Goal: Task Accomplishment & Management: Use online tool/utility

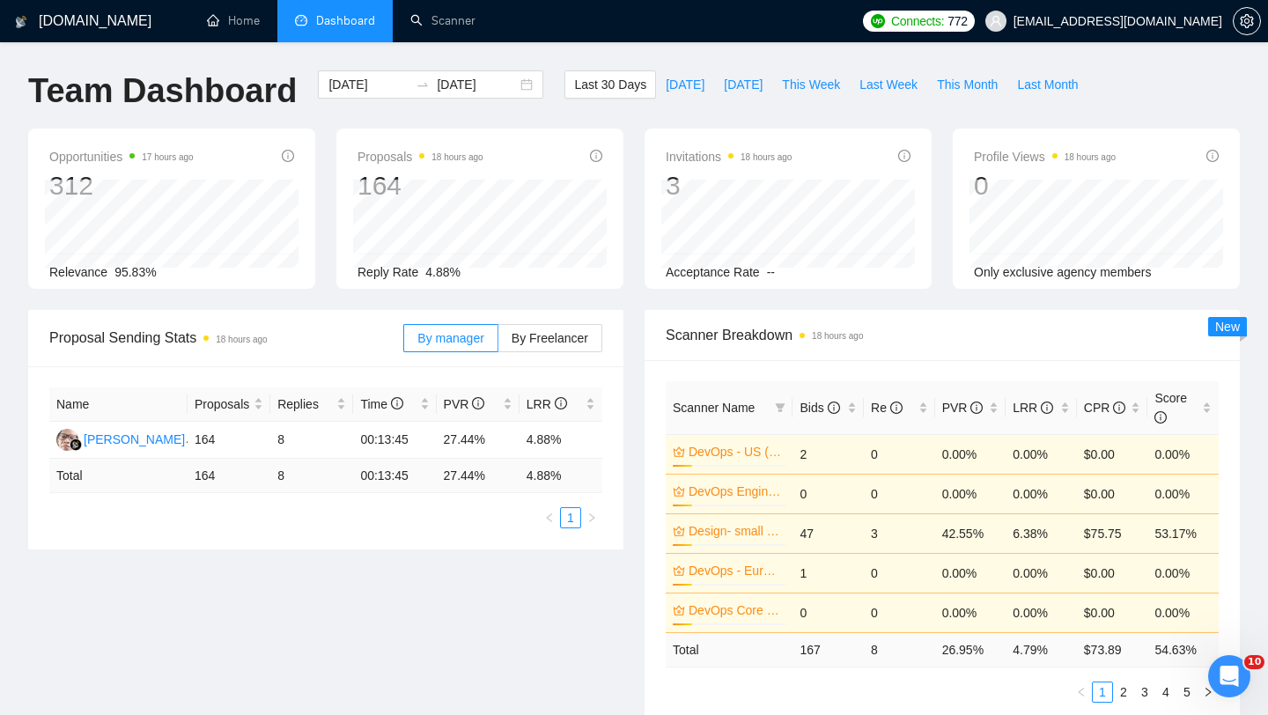
click at [330, 18] on span "Dashboard" at bounding box center [345, 20] width 59 height 15
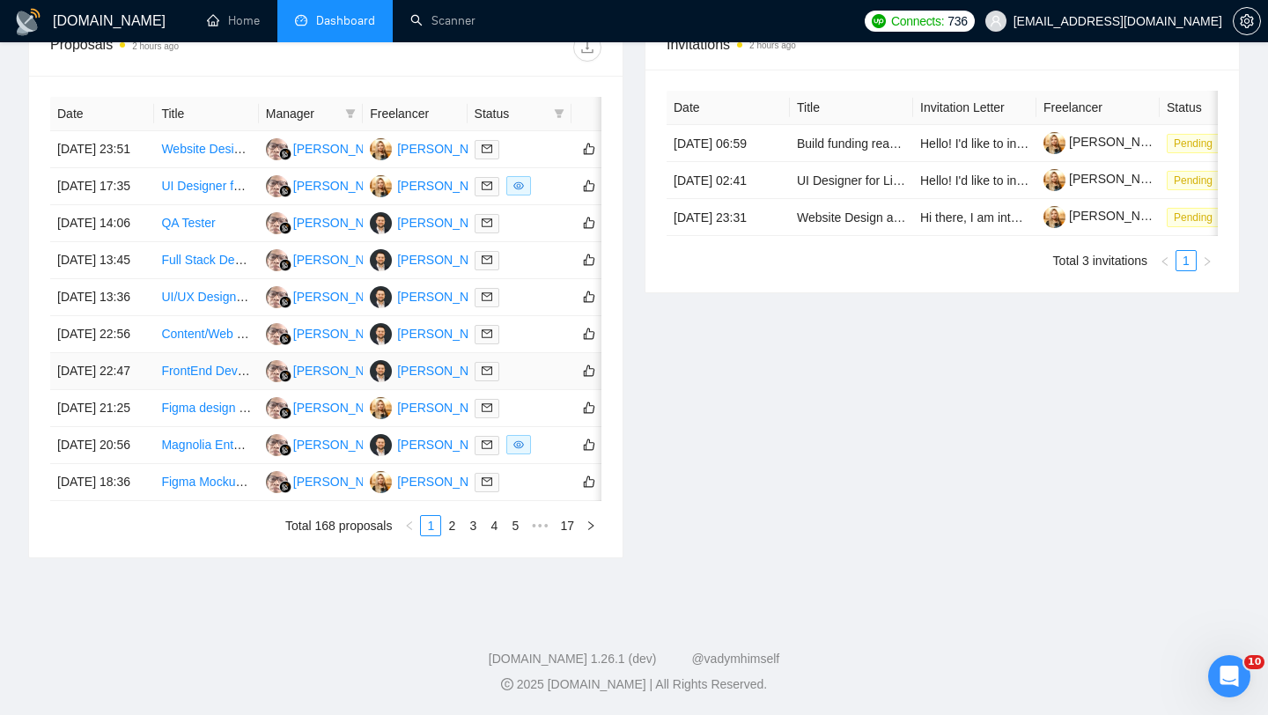
scroll to position [894, 0]
click at [447, 531] on link "2" at bounding box center [451, 525] width 19 height 19
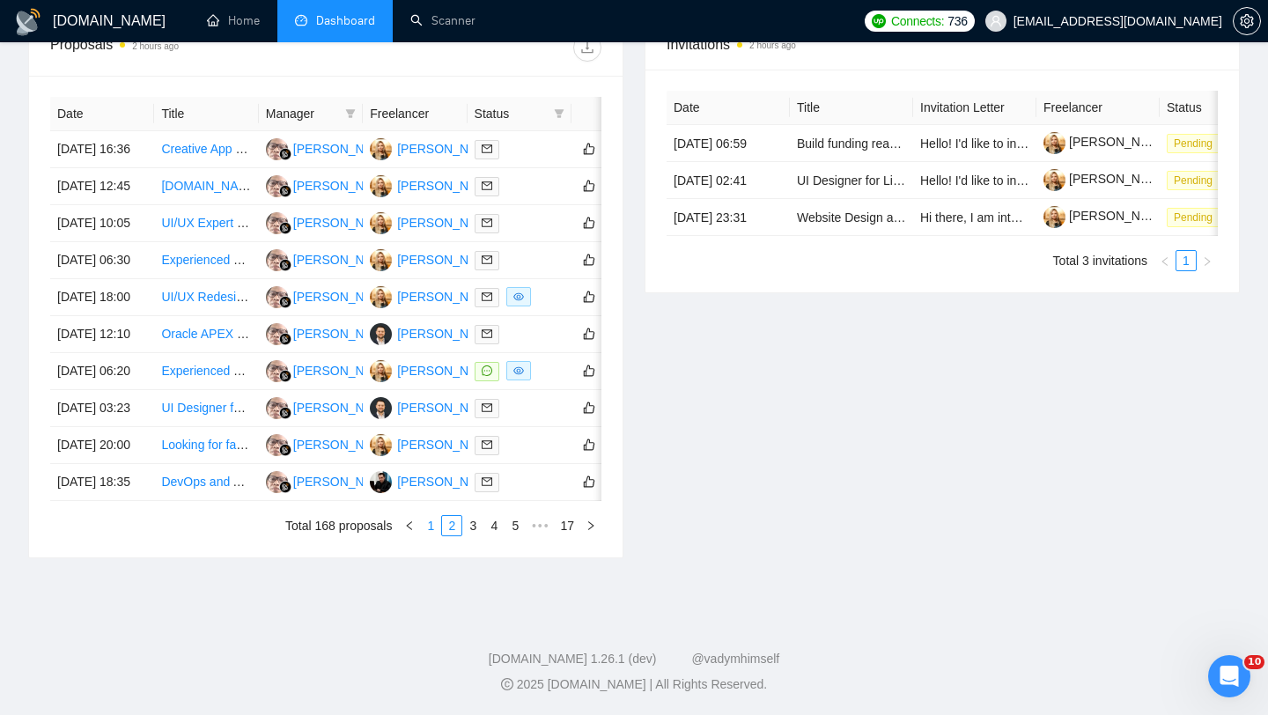
click at [425, 535] on link "1" at bounding box center [430, 525] width 19 height 19
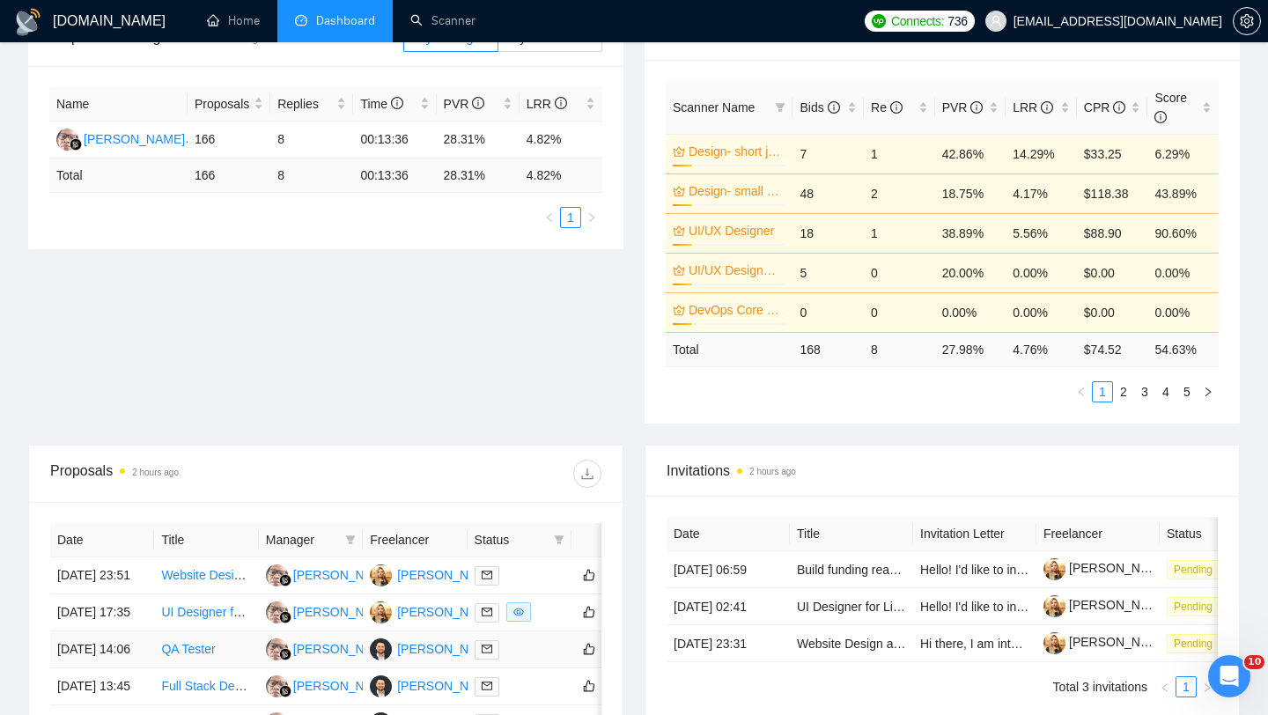
scroll to position [259, 0]
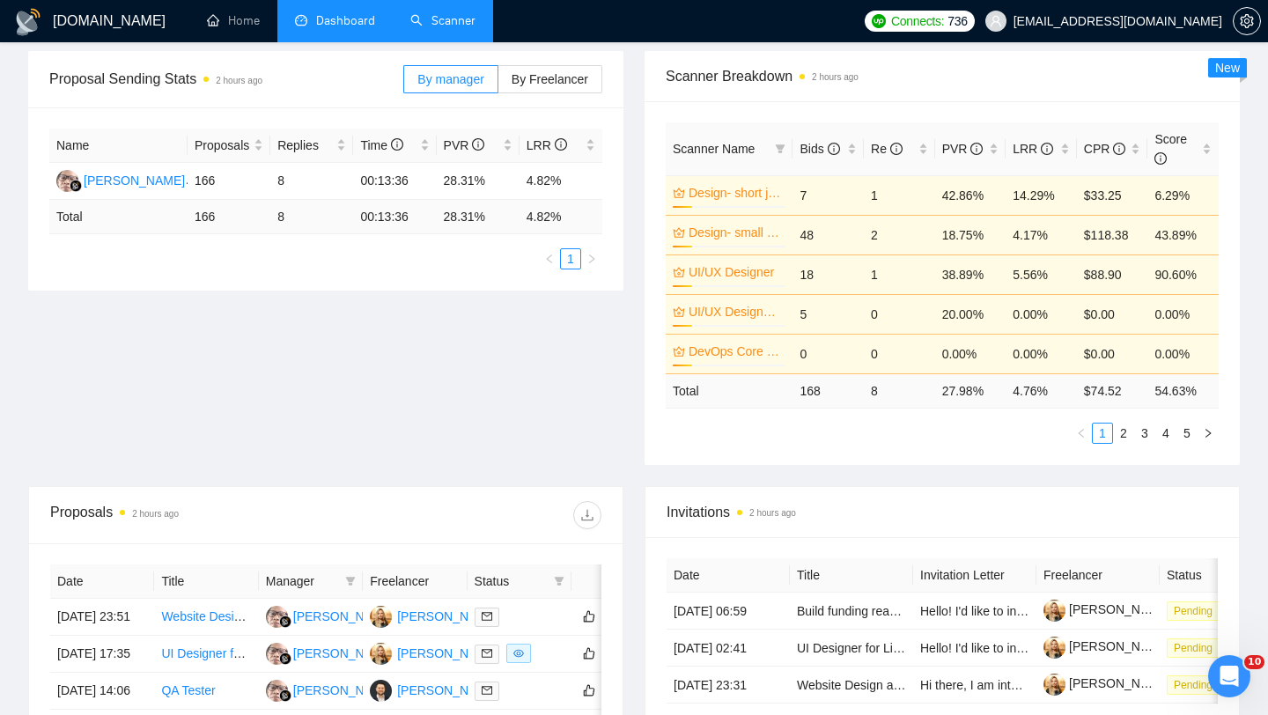
click at [447, 28] on link "Scanner" at bounding box center [442, 20] width 65 height 15
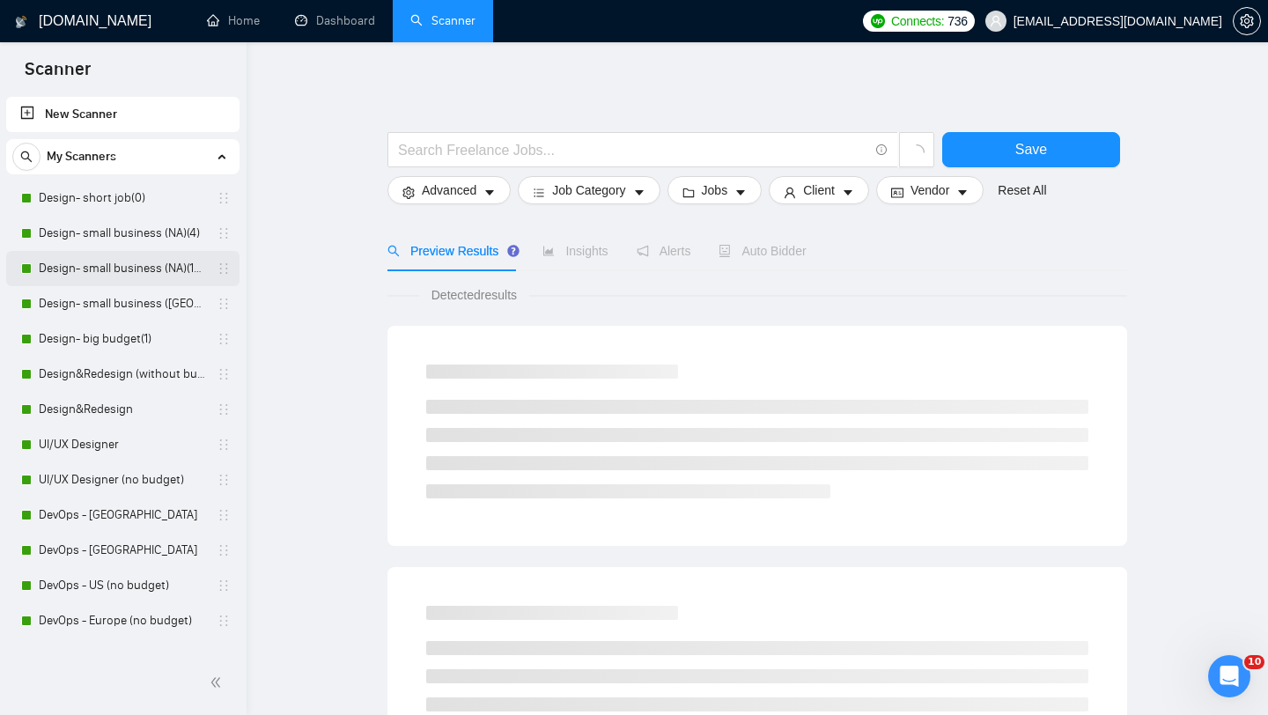
click at [144, 261] on link "Design- small business (NA)(15$)" at bounding box center [122, 268] width 167 height 35
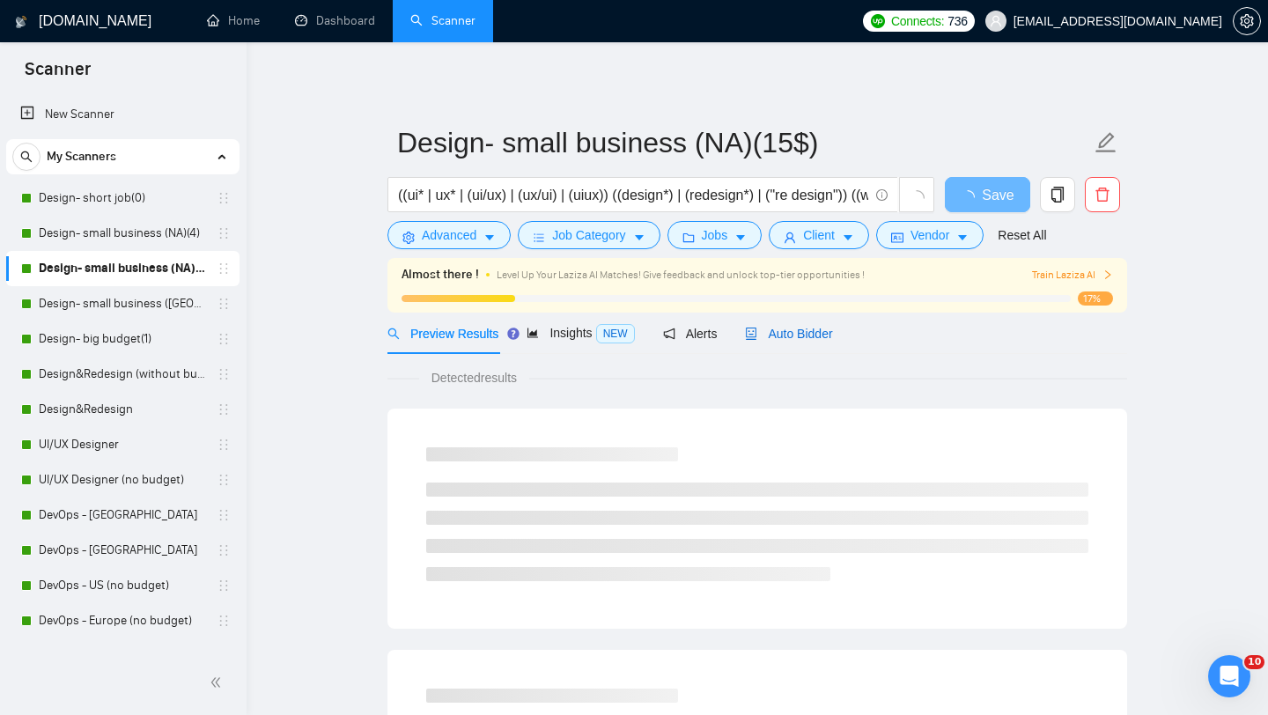
click at [781, 333] on span "Auto Bidder" at bounding box center [788, 334] width 87 height 14
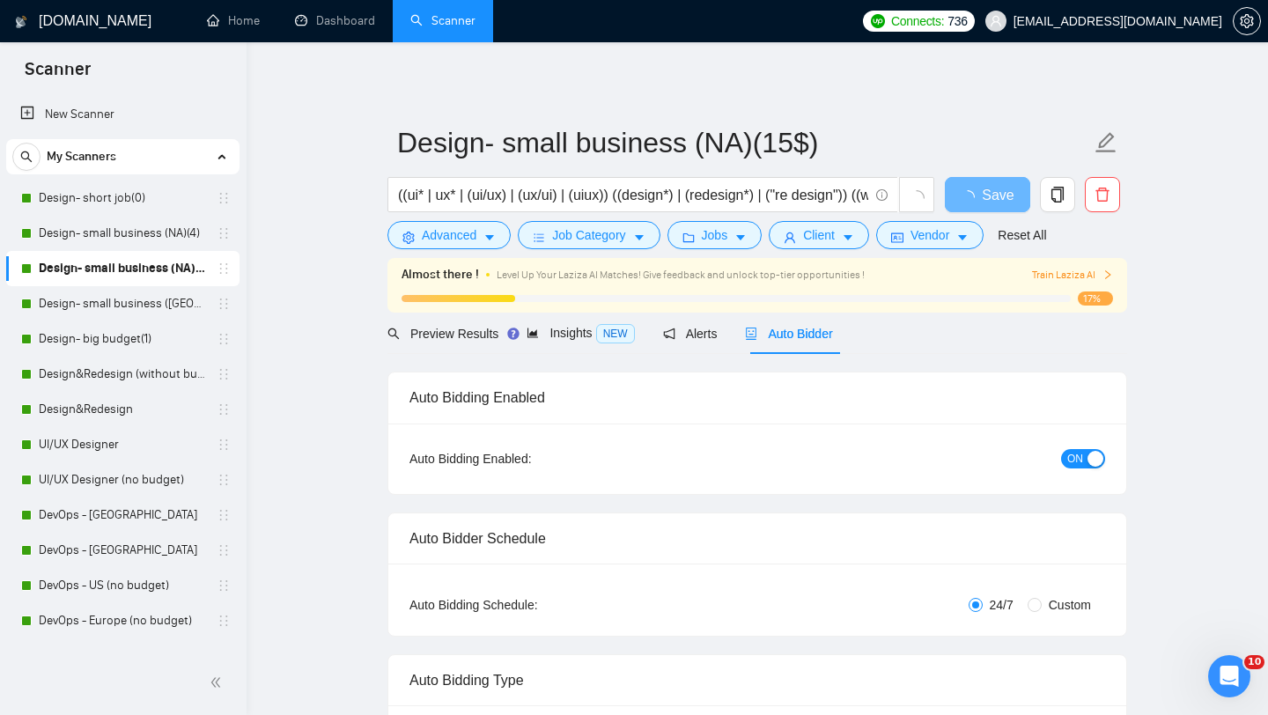
radio input "false"
radio input "true"
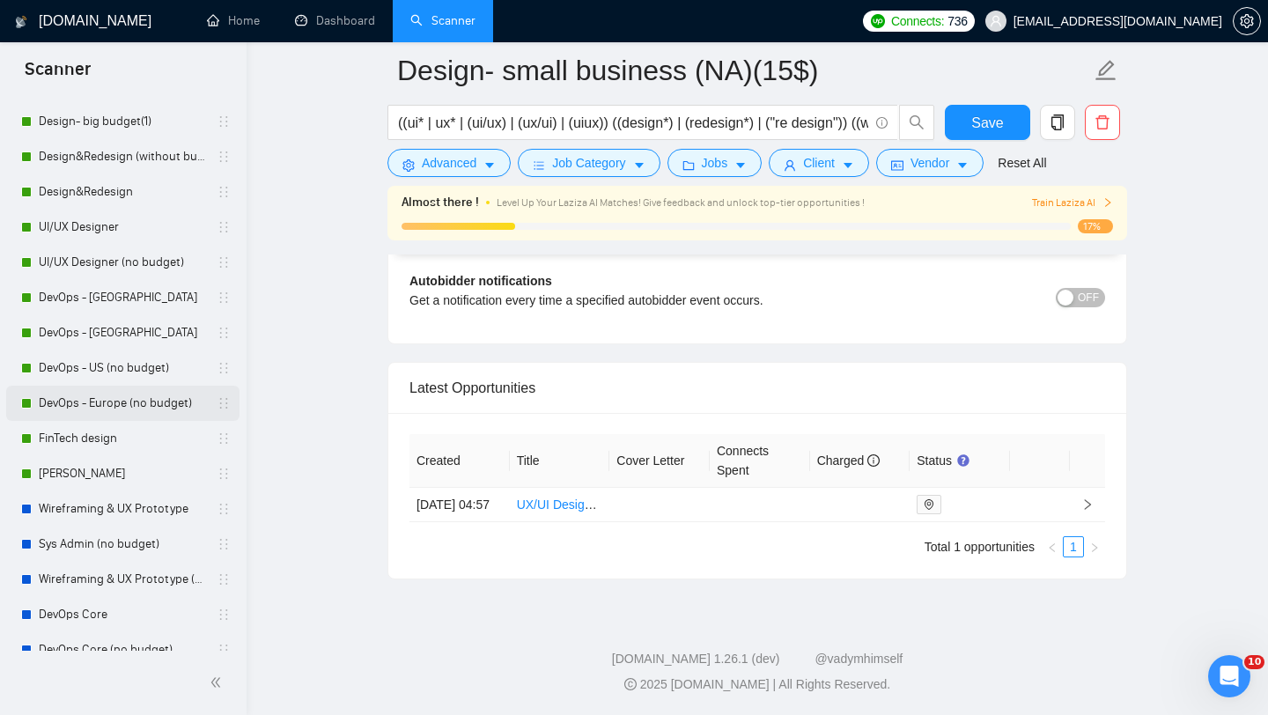
scroll to position [151, 0]
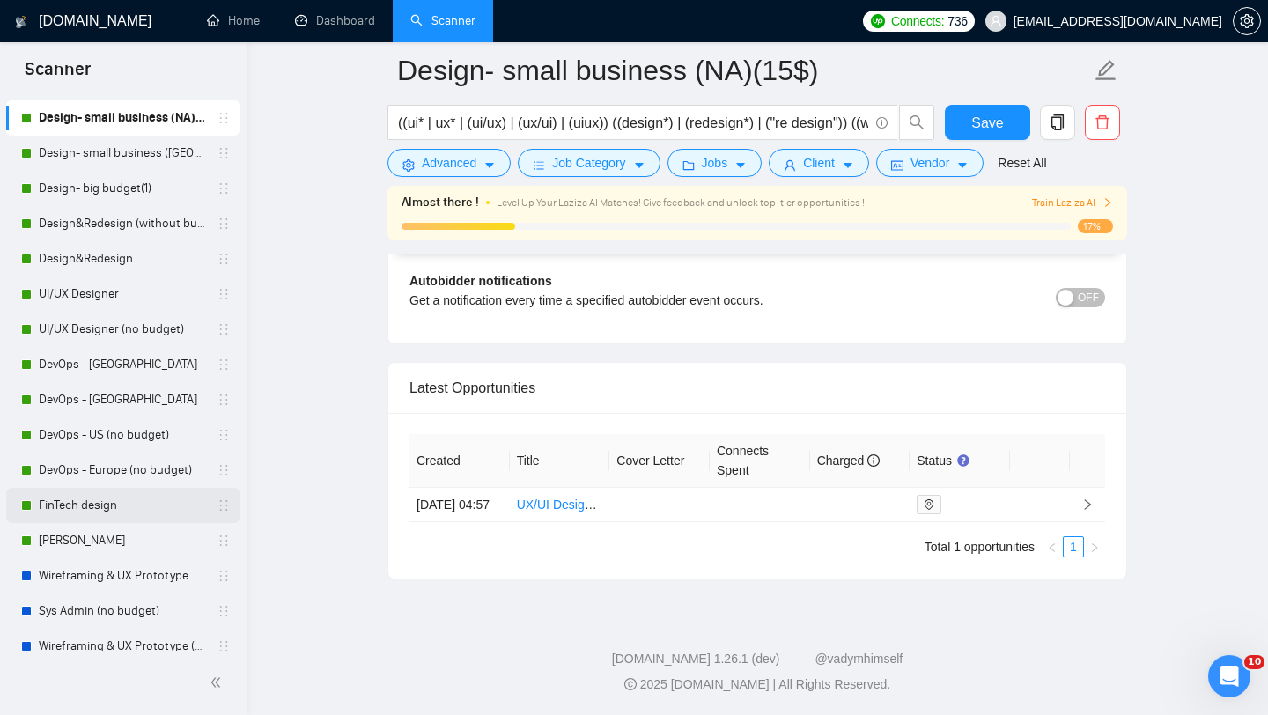
click at [91, 512] on link "FinTech design" at bounding box center [122, 505] width 167 height 35
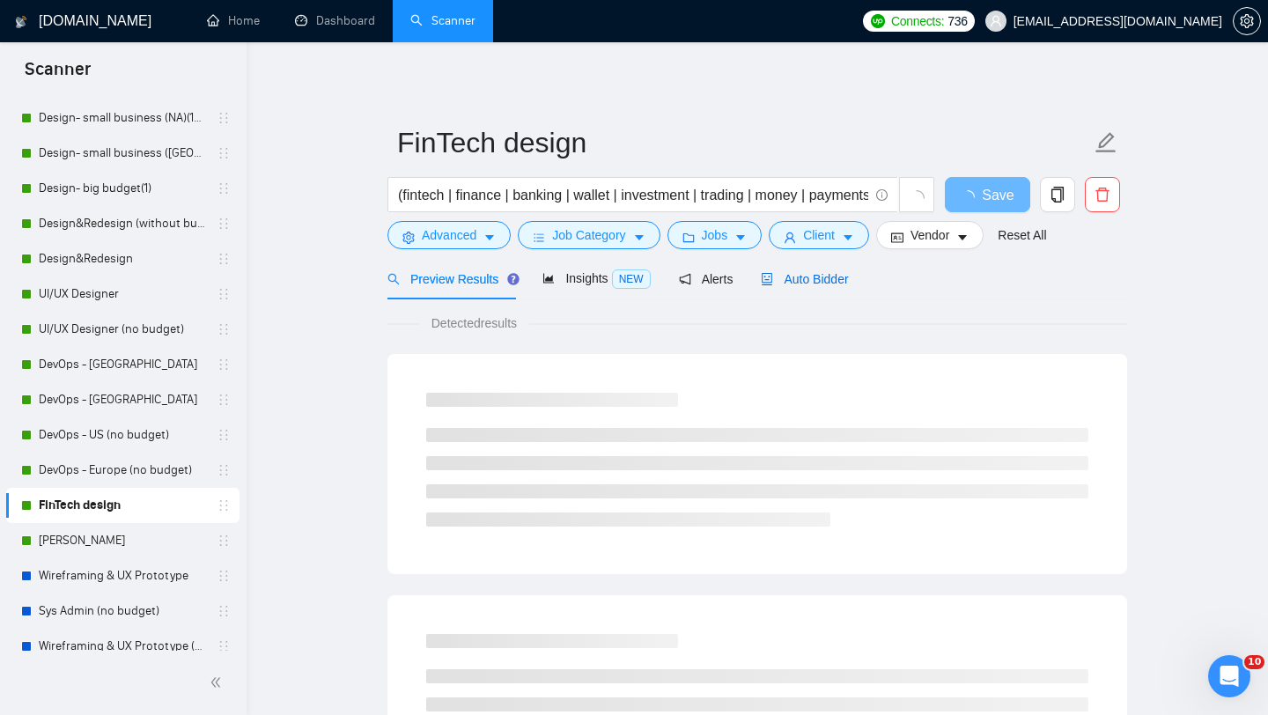
click at [843, 284] on span "Auto Bidder" at bounding box center [804, 279] width 87 height 14
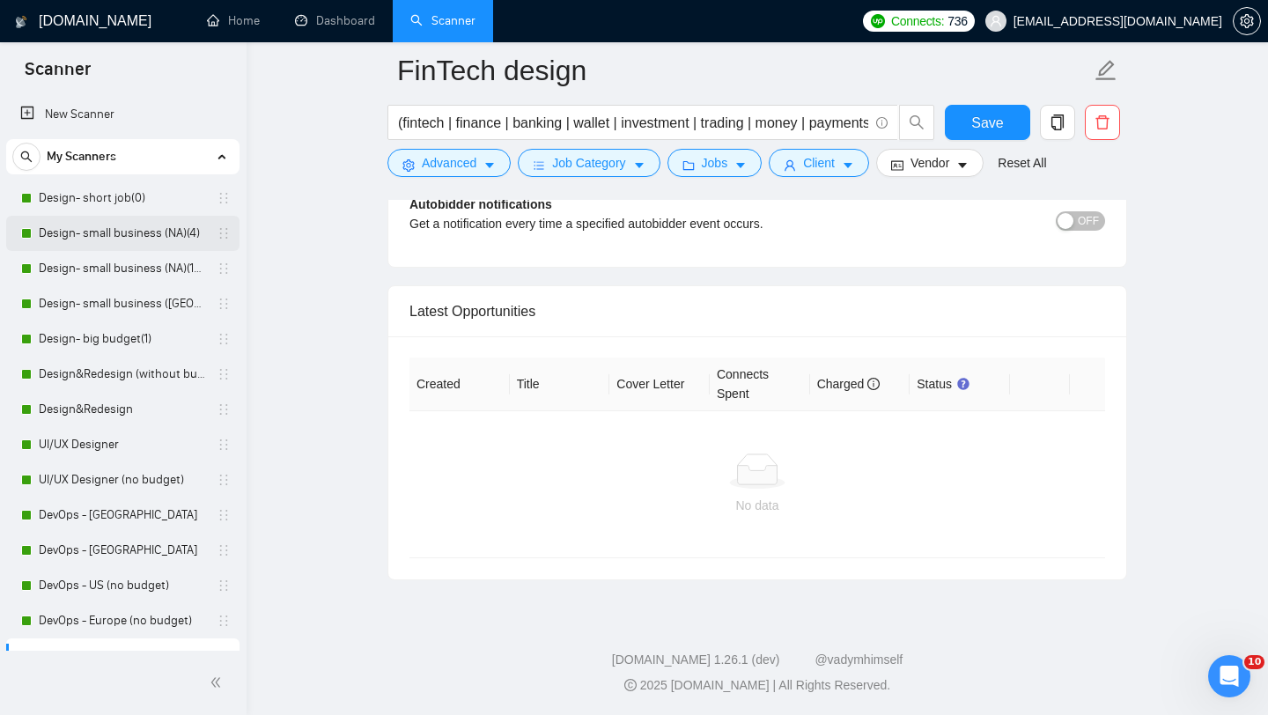
click at [118, 236] on link "Design- small business (NA)(4)" at bounding box center [122, 233] width 167 height 35
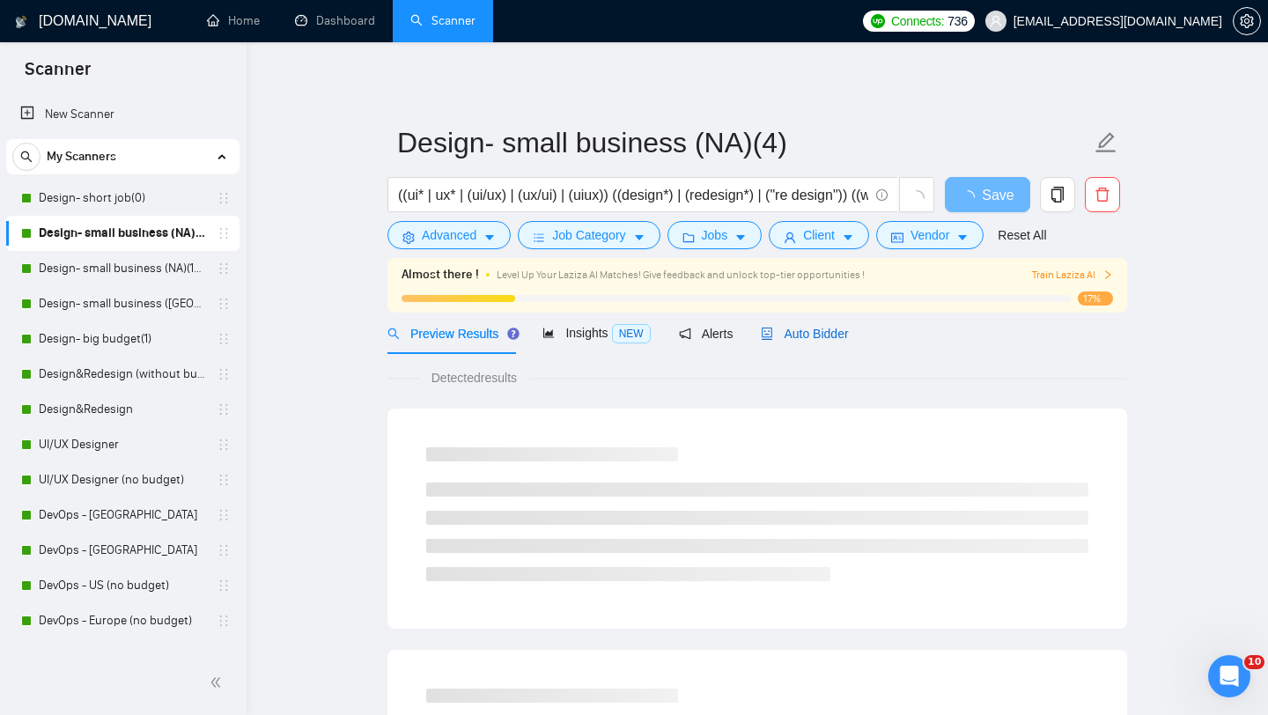
click at [810, 339] on span "Auto Bidder" at bounding box center [804, 334] width 87 height 14
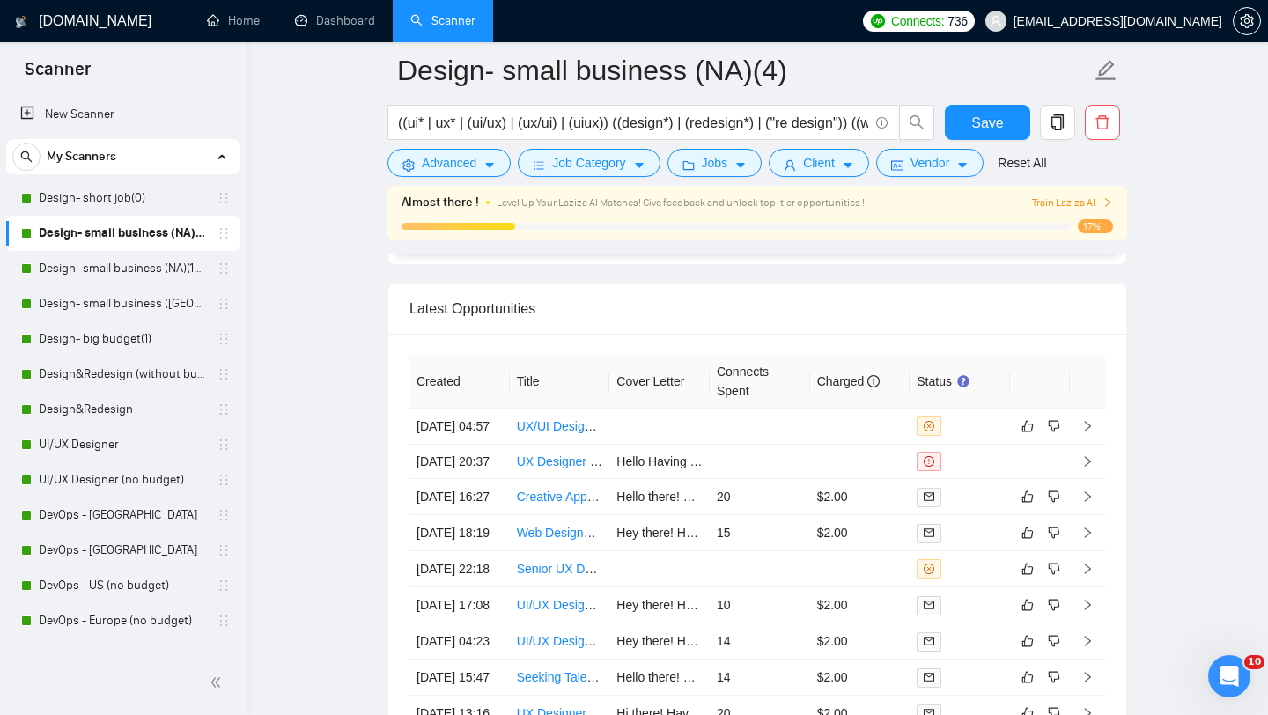
scroll to position [4622, 0]
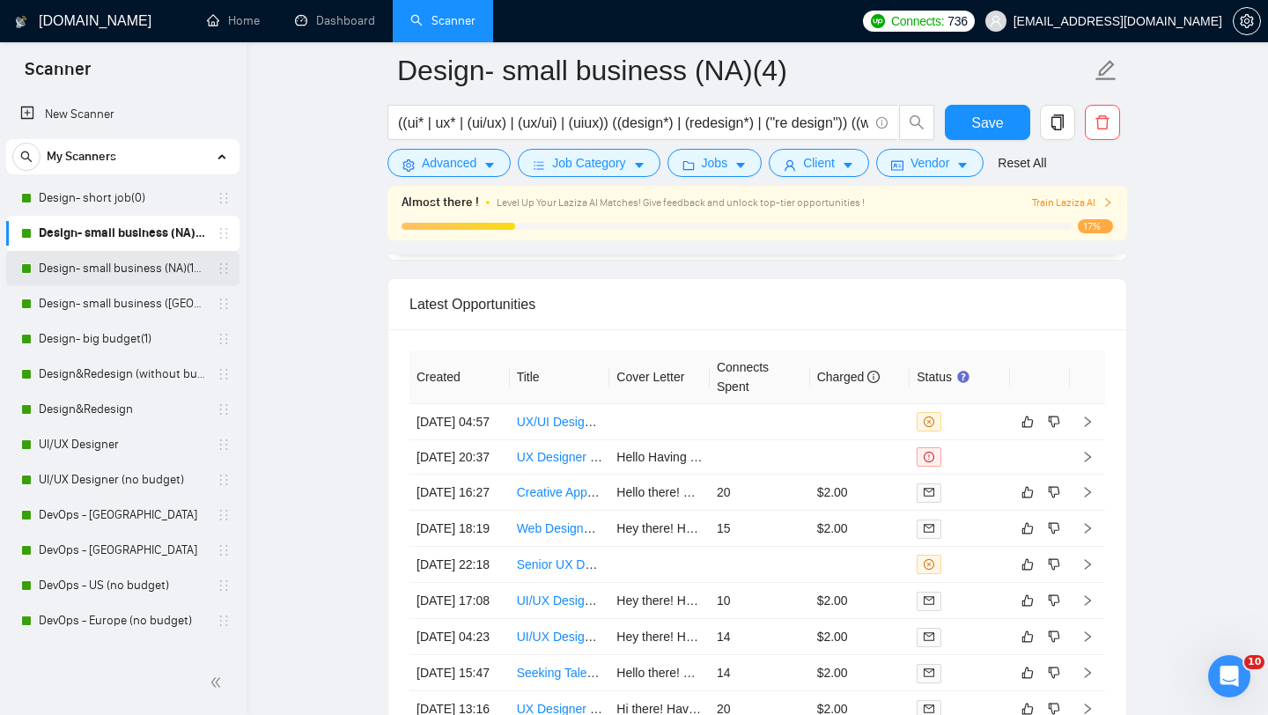
click at [97, 270] on link "Design- small business (NA)(15$)" at bounding box center [122, 268] width 167 height 35
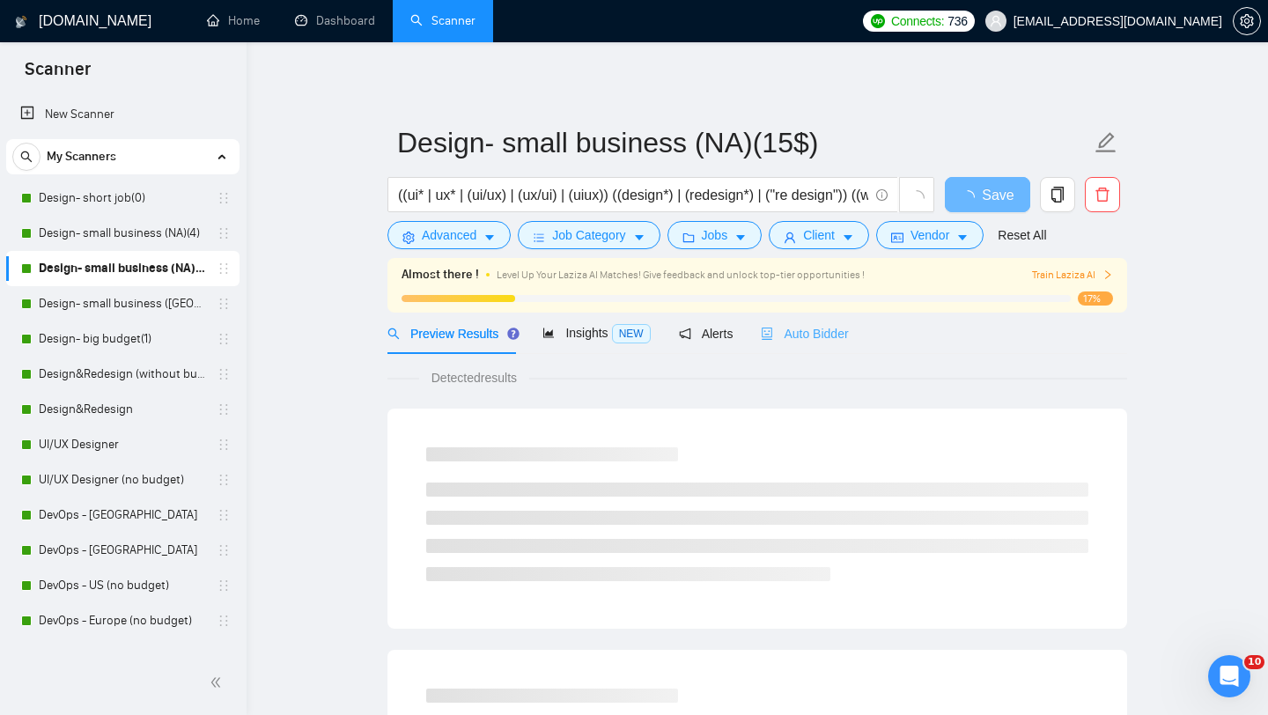
click at [835, 321] on div "Auto Bidder" at bounding box center [804, 333] width 87 height 41
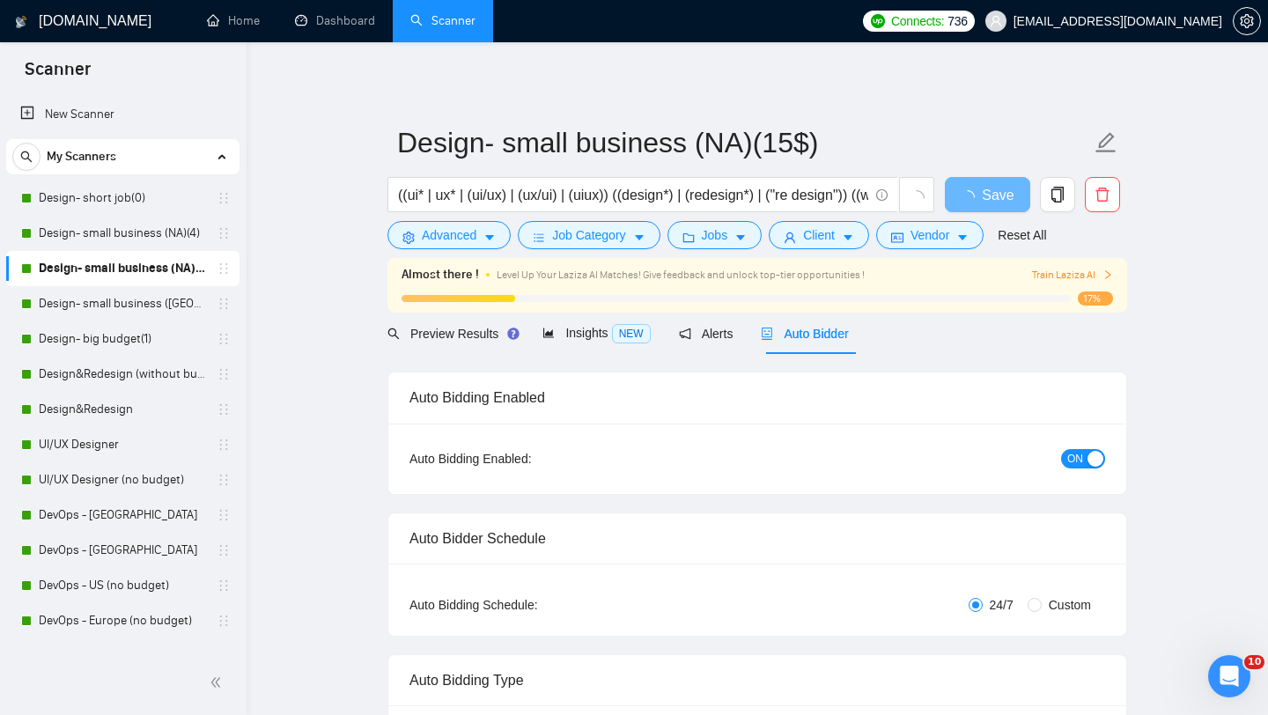
radio input "false"
radio input "true"
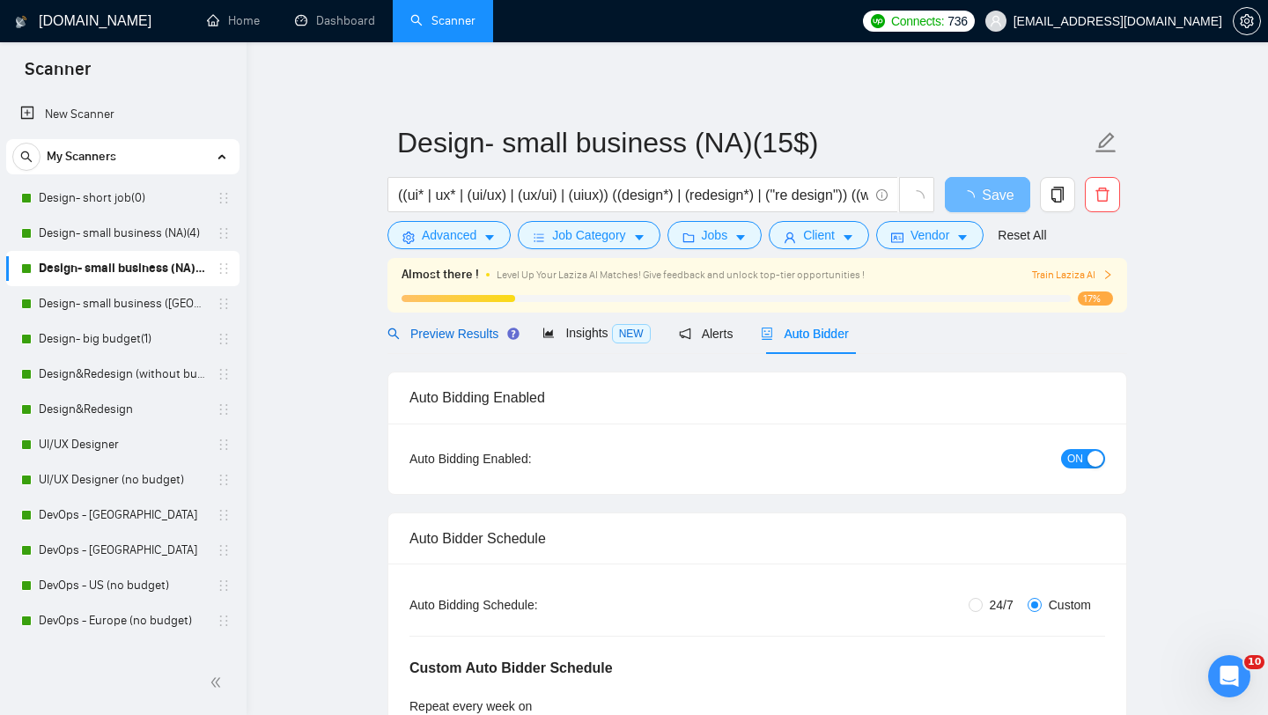
click at [469, 336] on span "Preview Results" at bounding box center [451, 334] width 127 height 14
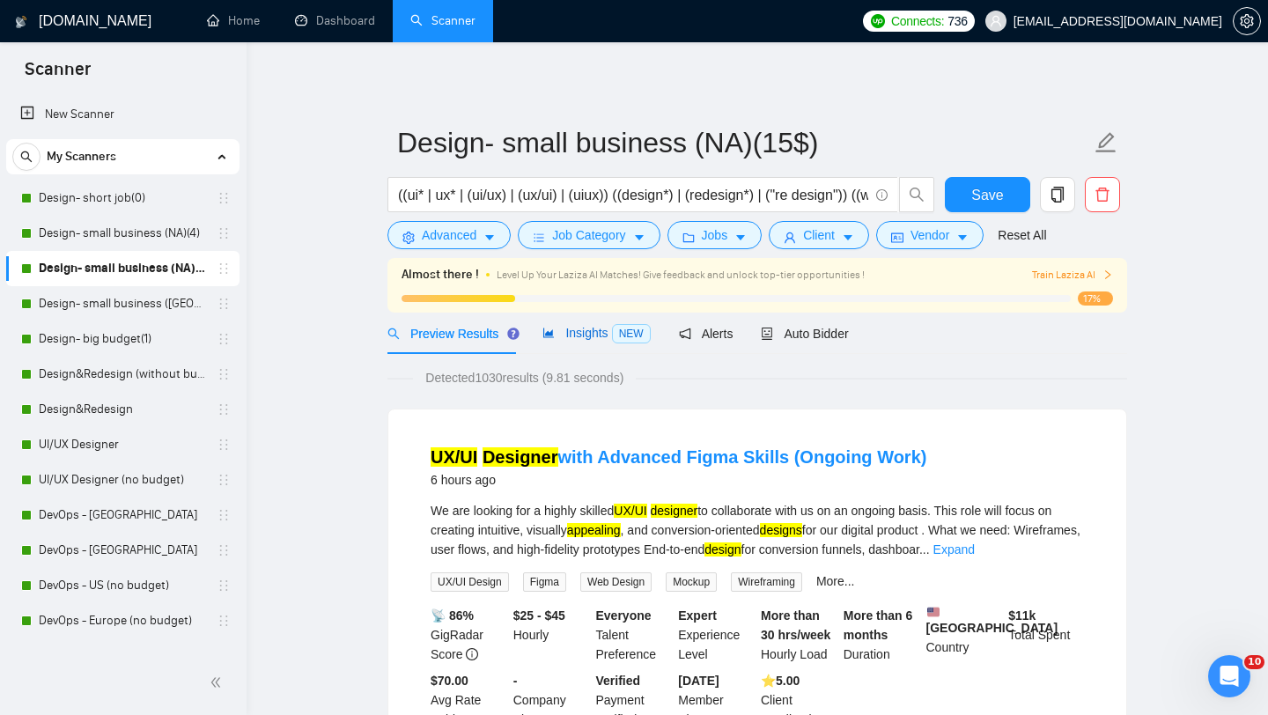
click at [588, 328] on span "Insights NEW" at bounding box center [596, 333] width 107 height 14
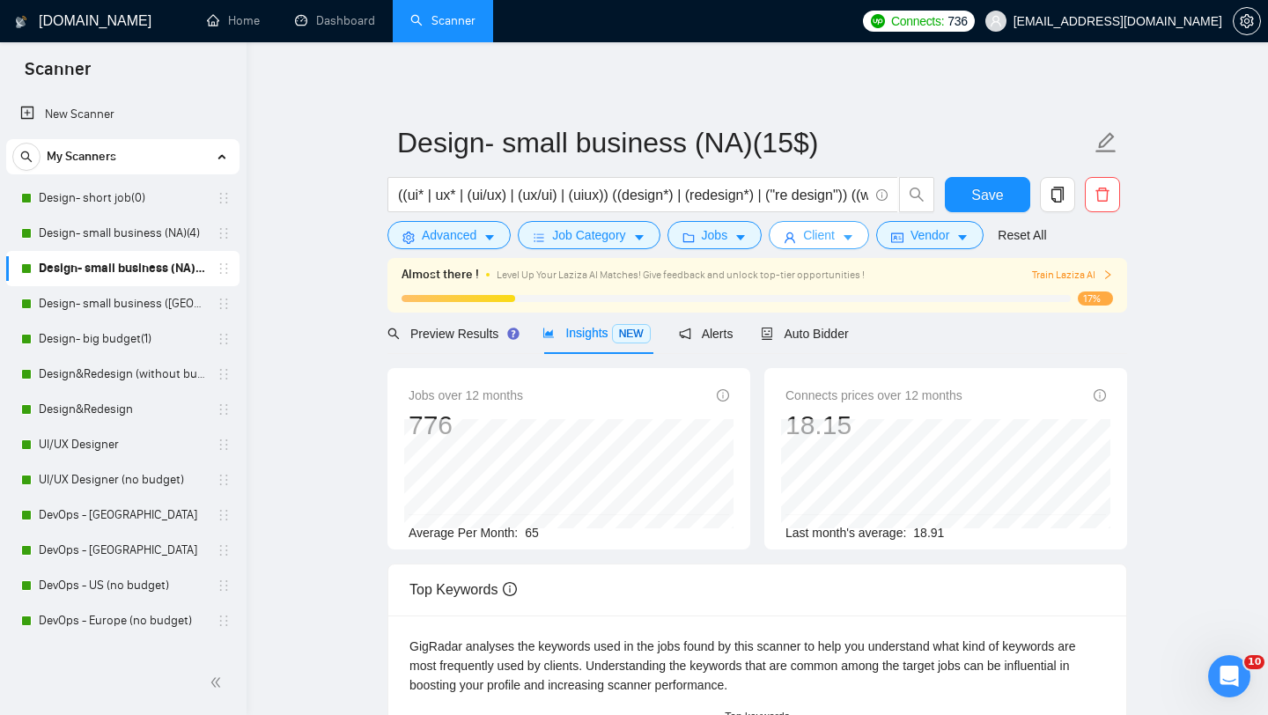
click at [827, 246] on button "Client" at bounding box center [819, 235] width 100 height 28
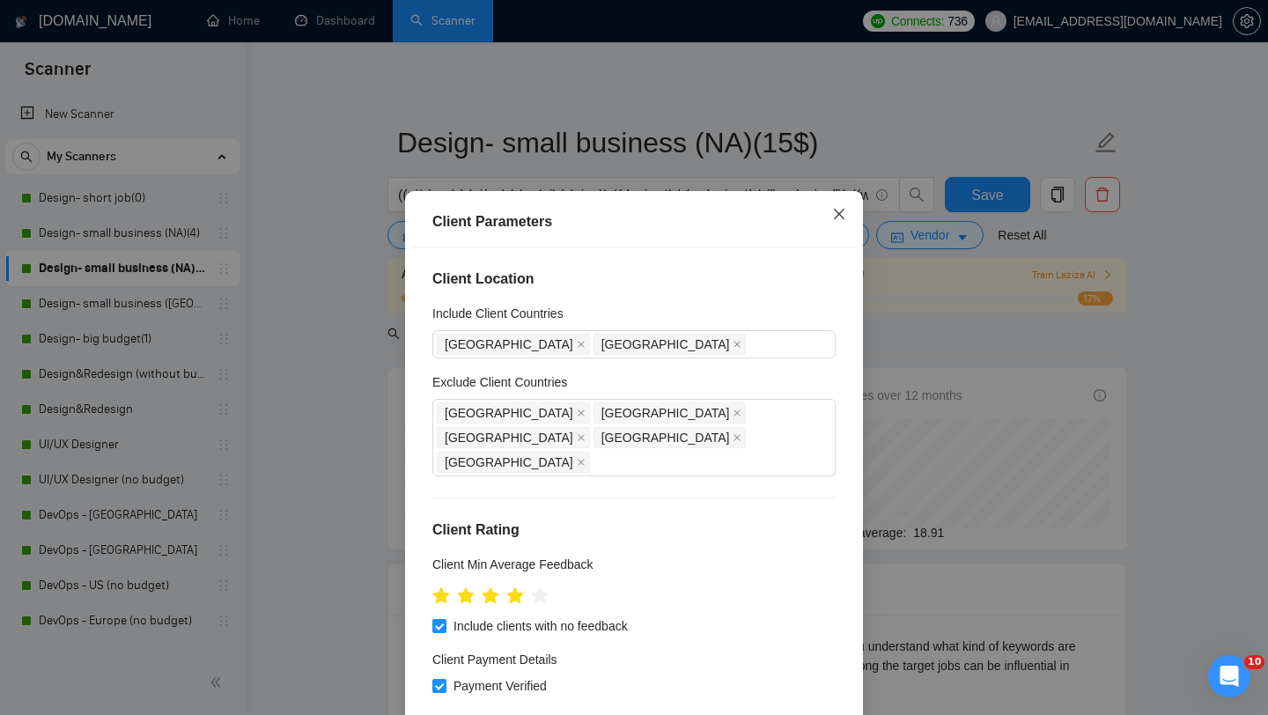
click at [833, 221] on icon "close" at bounding box center [839, 214] width 14 height 14
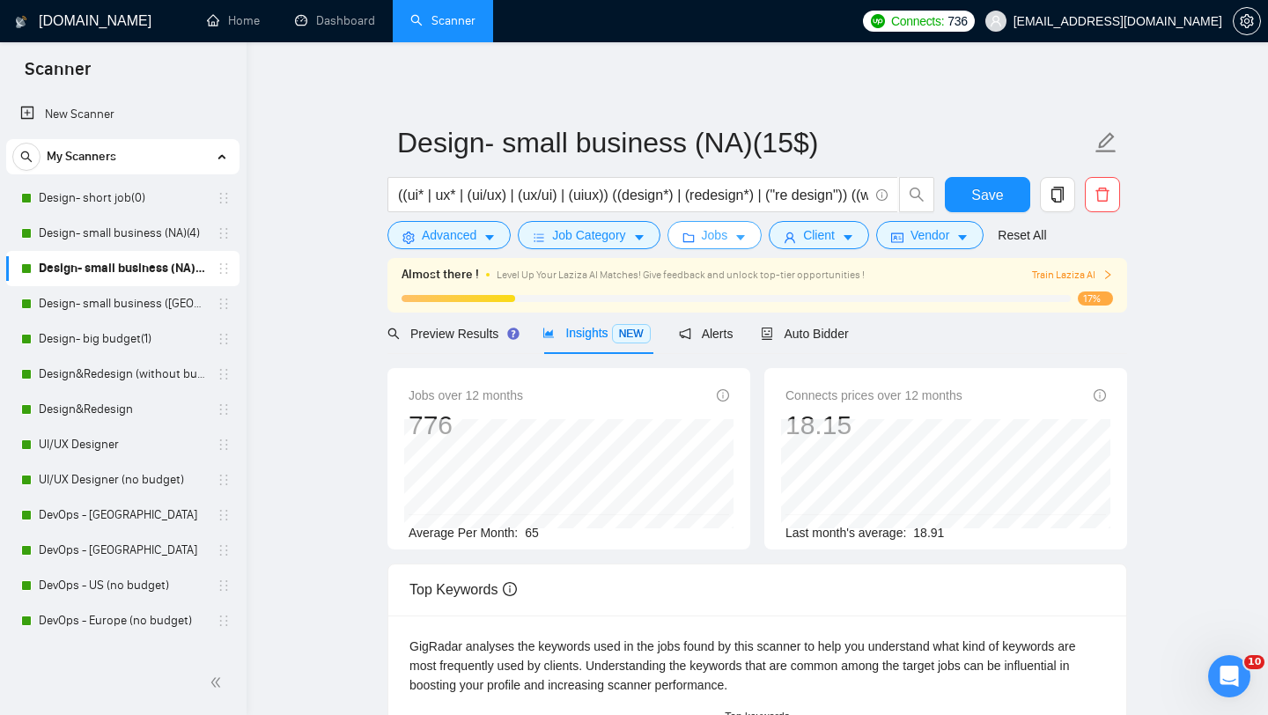
click at [728, 245] on span "Jobs" at bounding box center [715, 234] width 26 height 19
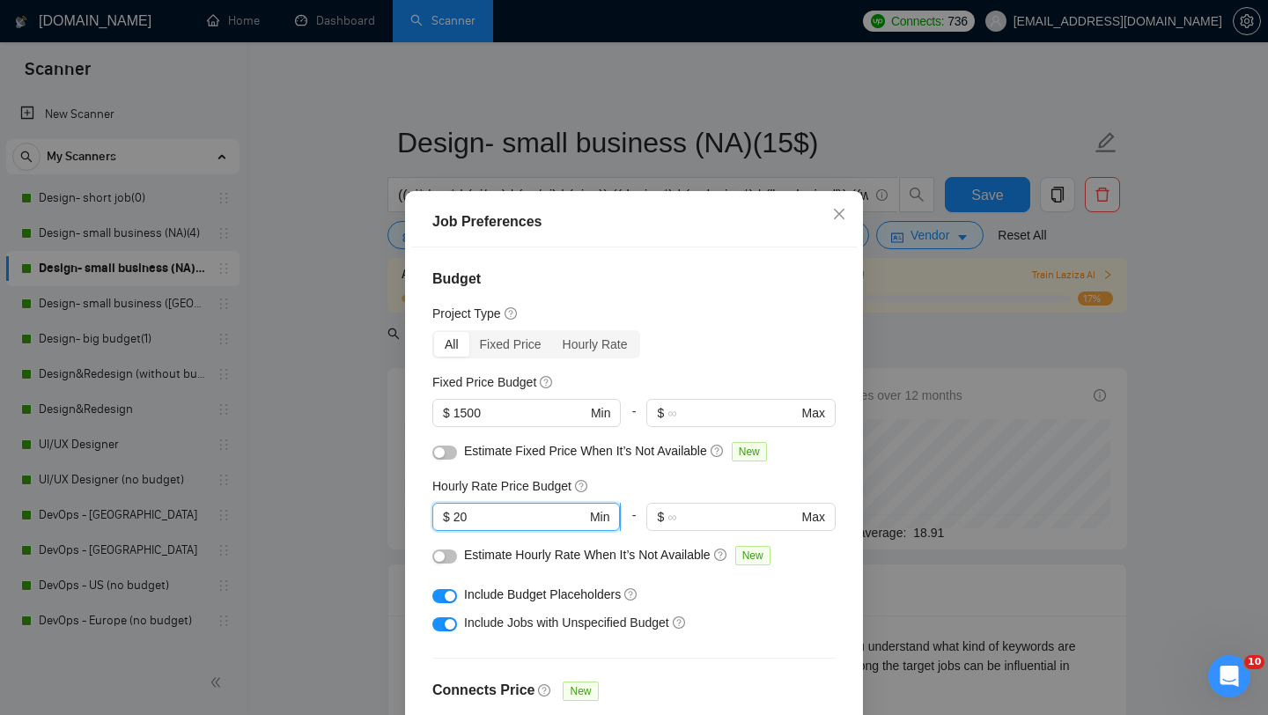
click at [482, 521] on input "20" at bounding box center [520, 516] width 133 height 19
type input "2"
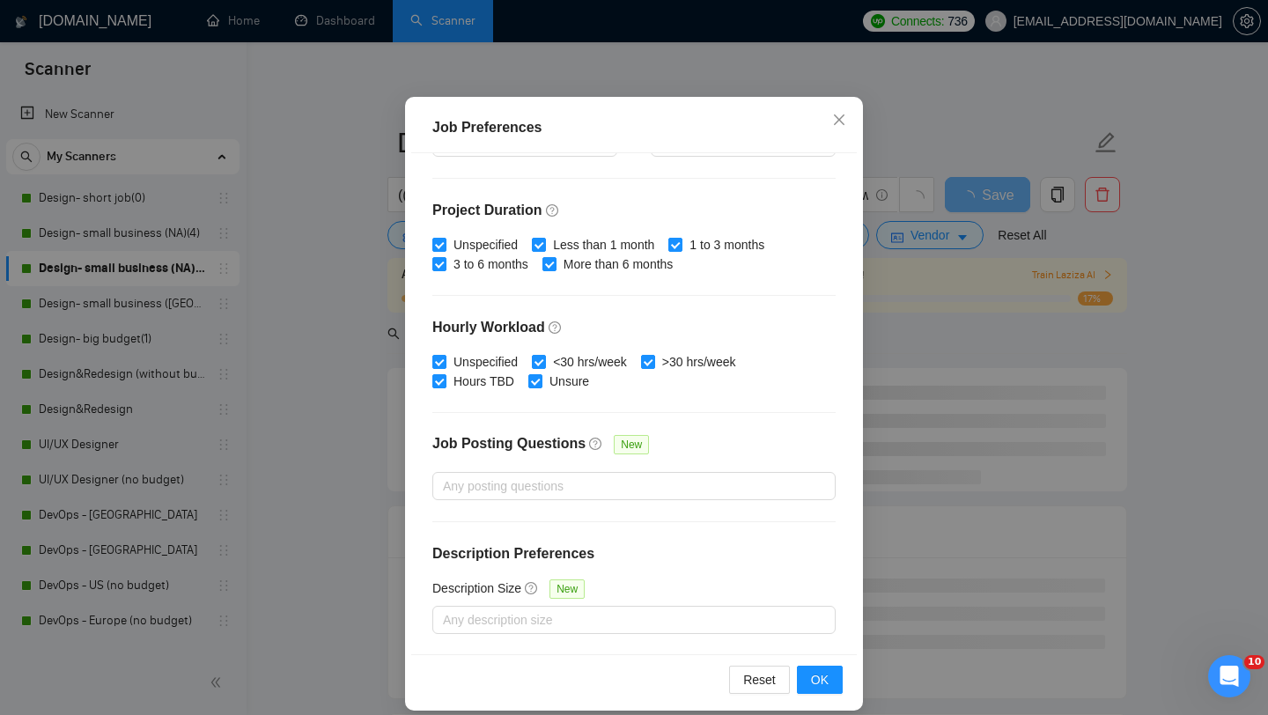
scroll to position [100, 0]
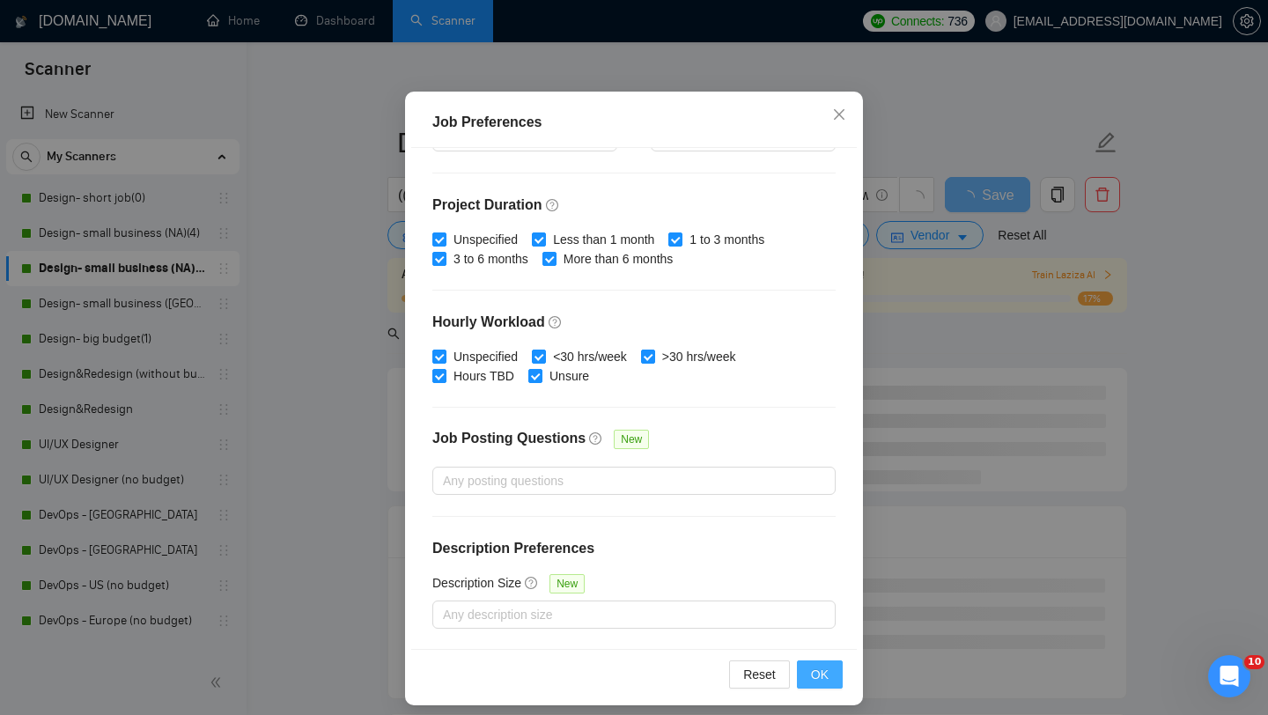
type input "15"
click at [817, 674] on span "OK" at bounding box center [820, 674] width 18 height 19
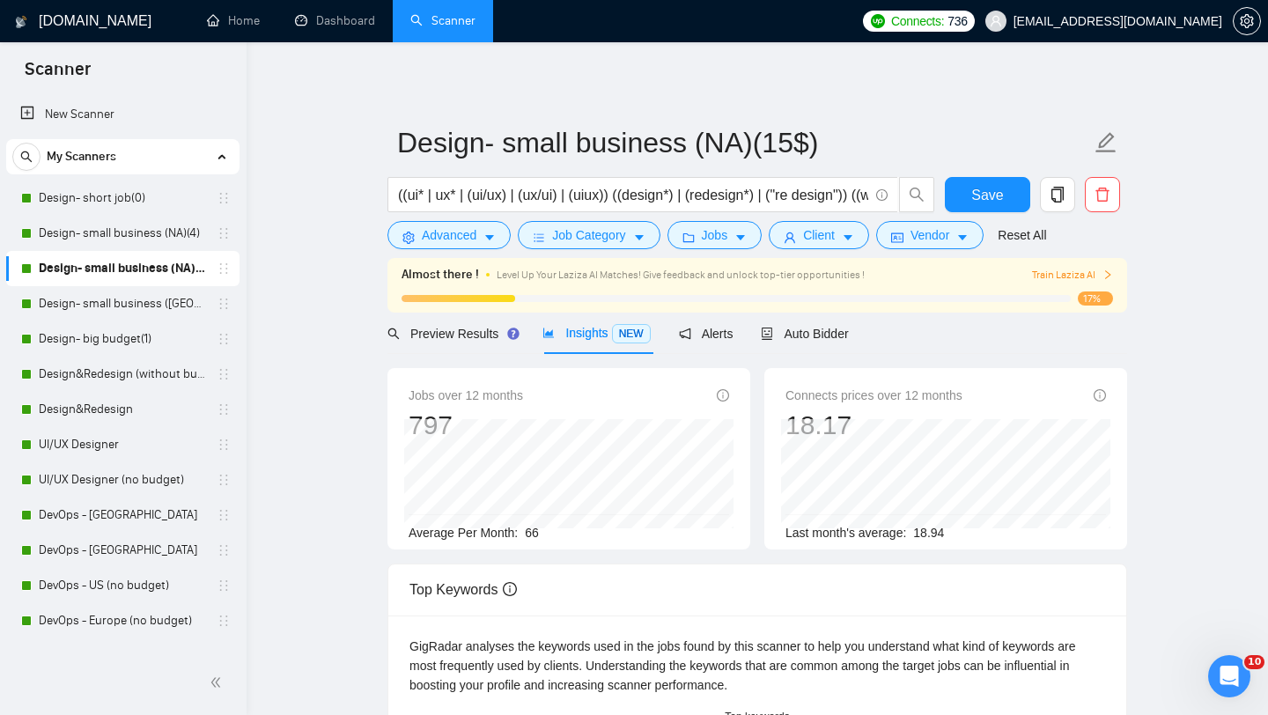
scroll to position [25, 0]
click at [455, 345] on div "Preview Results" at bounding box center [451, 333] width 127 height 41
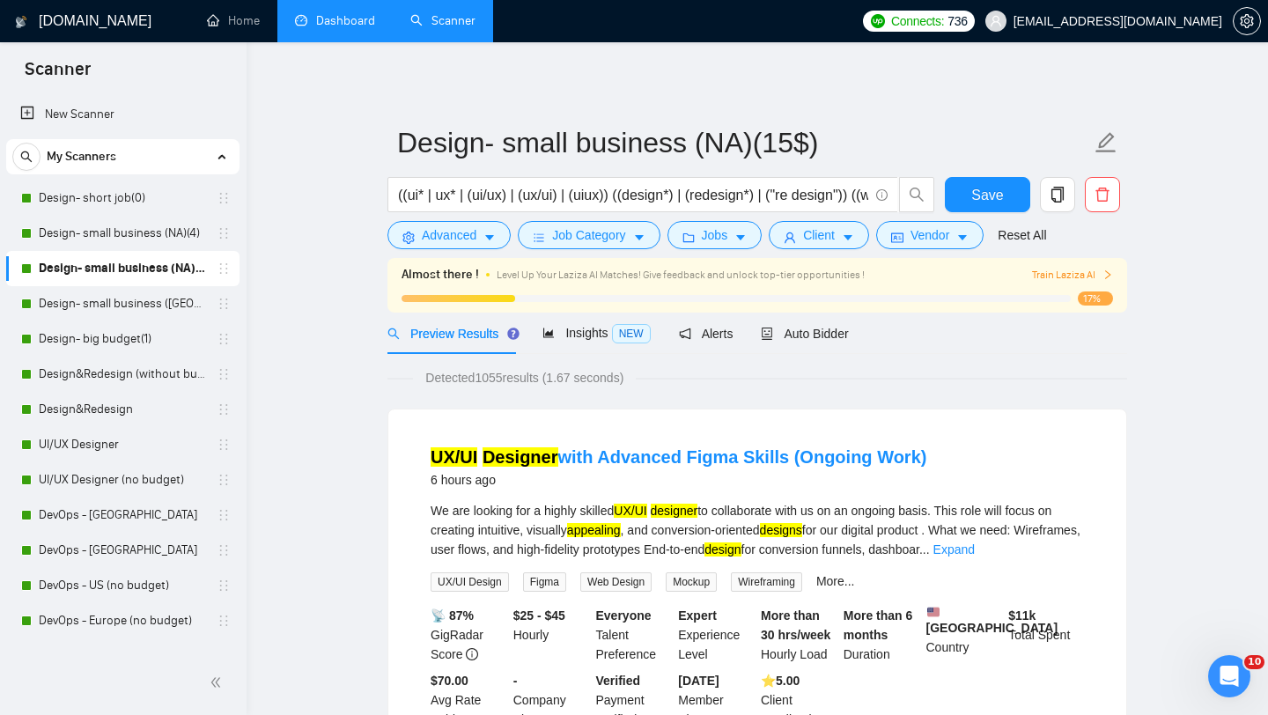
click at [350, 27] on link "Dashboard" at bounding box center [335, 20] width 80 height 15
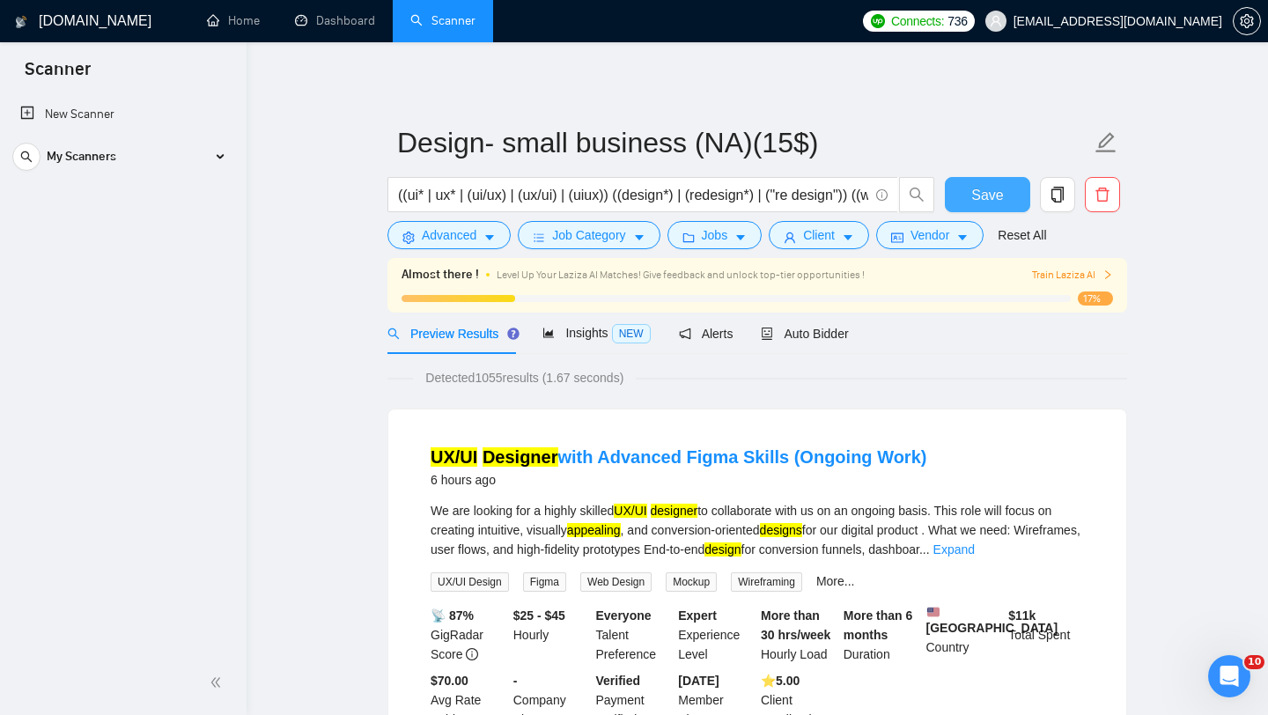
click at [996, 204] on span "Save" at bounding box center [987, 195] width 32 height 22
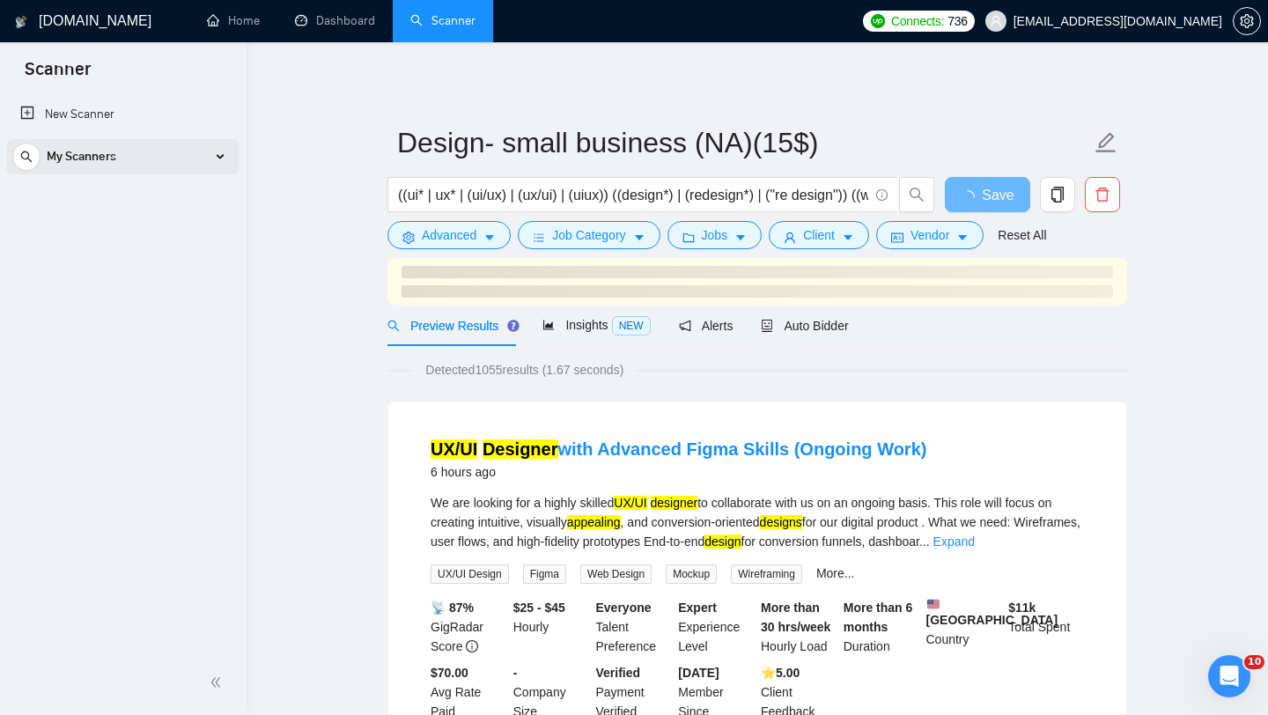
click at [225, 160] on div "My Scanners" at bounding box center [122, 156] width 221 height 35
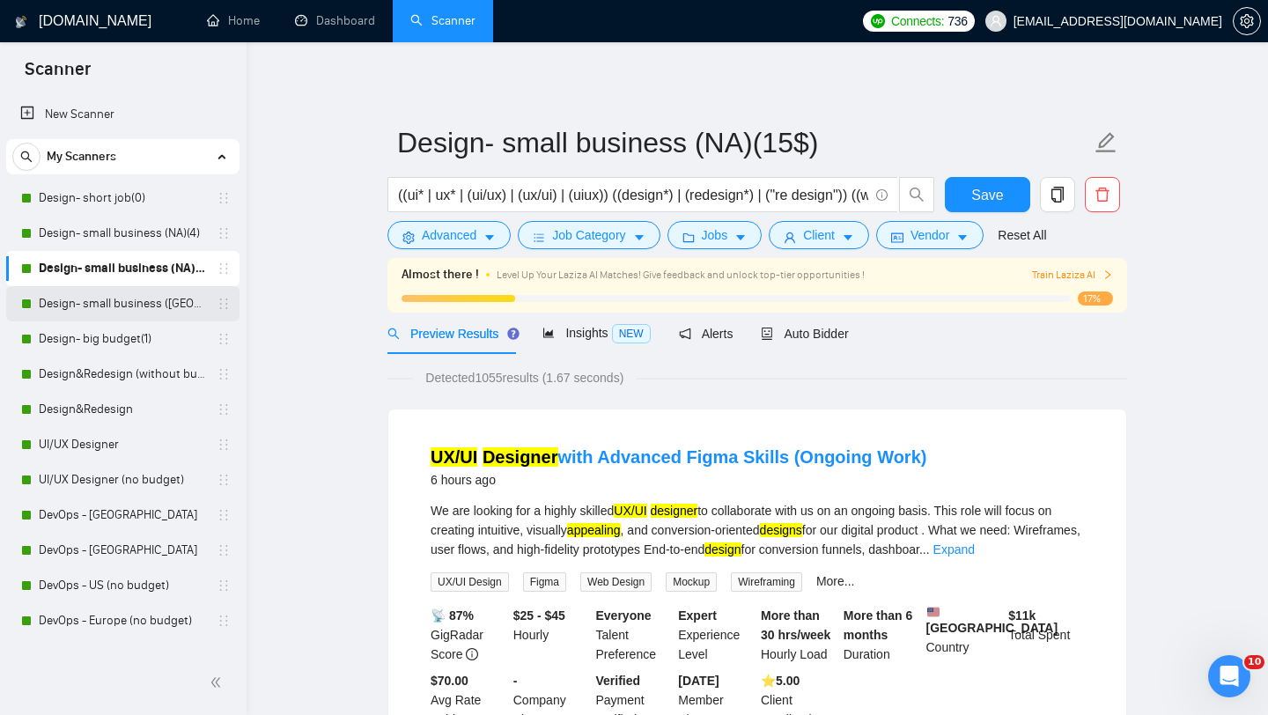
click at [129, 303] on link "Design- small business ([GEOGRAPHIC_DATA])(4)" at bounding box center [122, 303] width 167 height 35
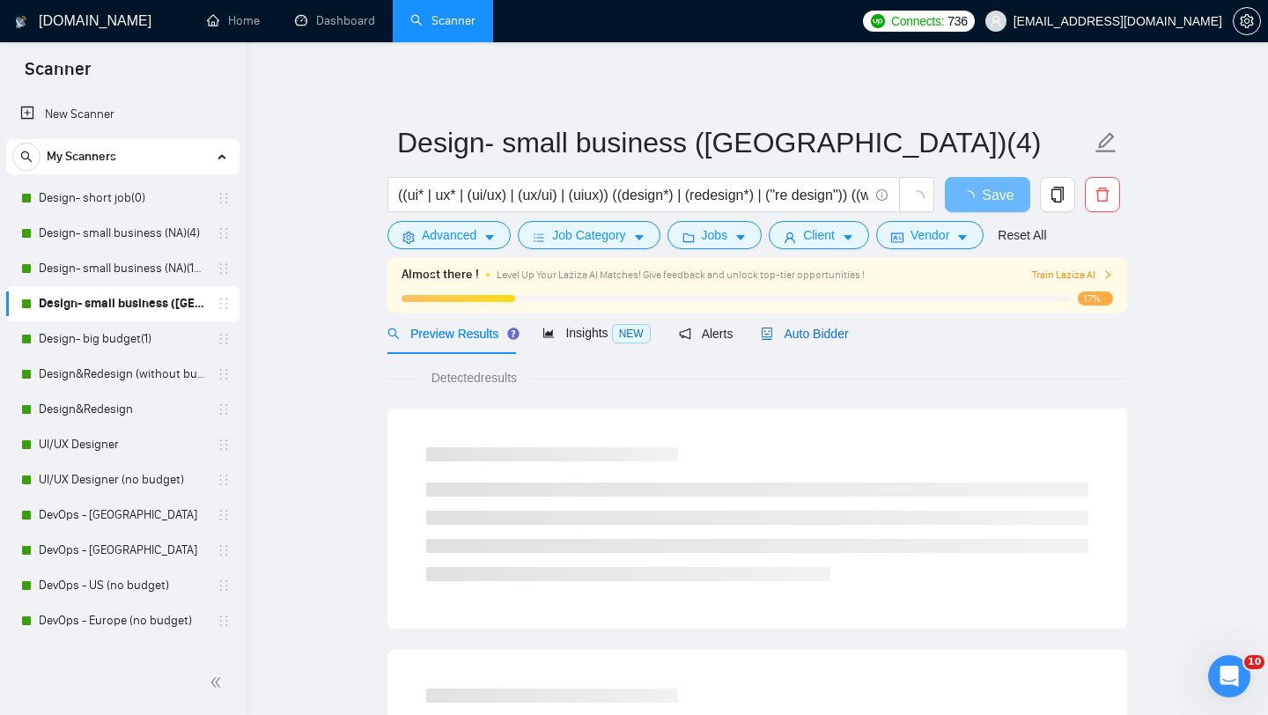
click at [820, 334] on span "Auto Bidder" at bounding box center [804, 334] width 87 height 14
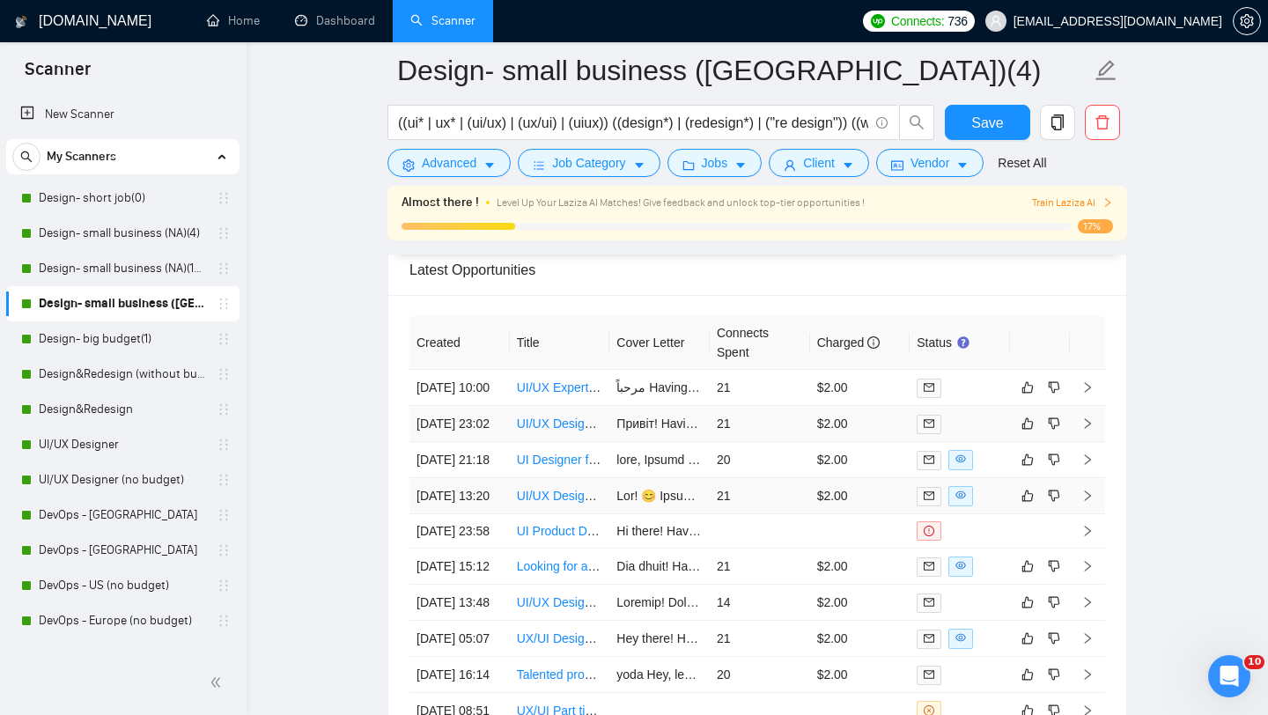
scroll to position [4657, 0]
click at [1056, 126] on icon "copy" at bounding box center [1058, 122] width 16 height 16
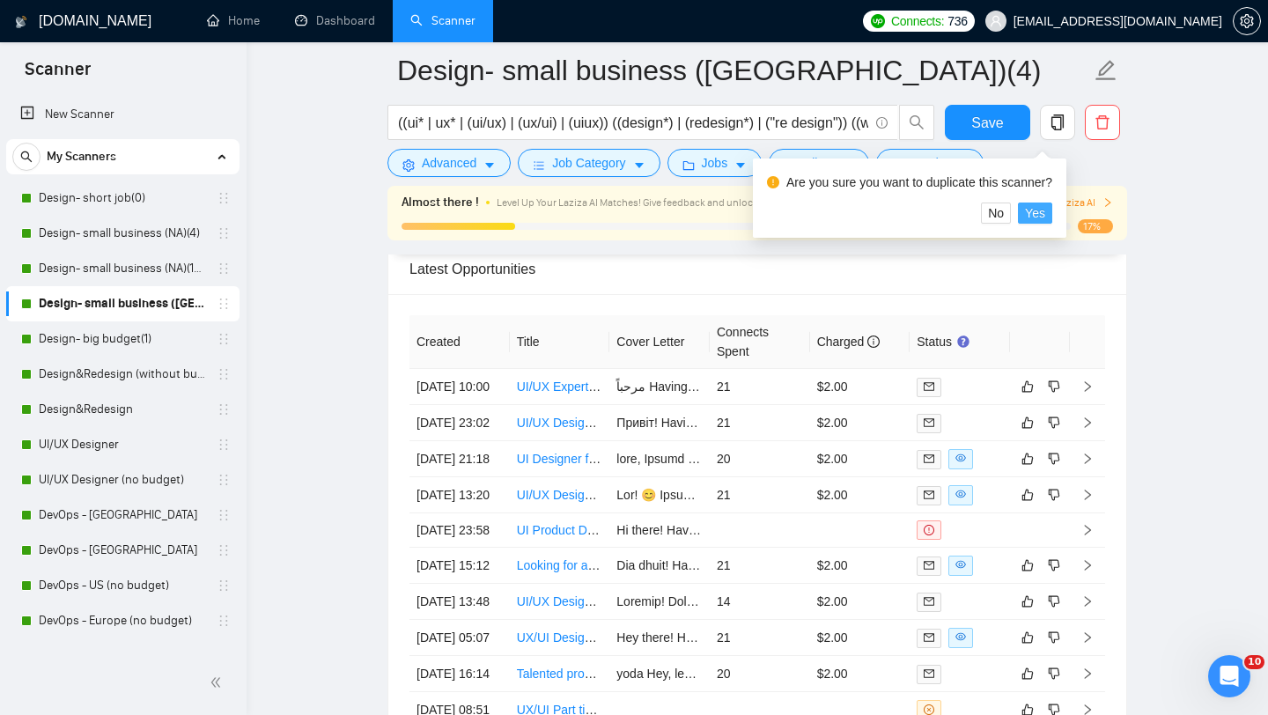
click at [1044, 217] on span "Yes" at bounding box center [1035, 212] width 20 height 19
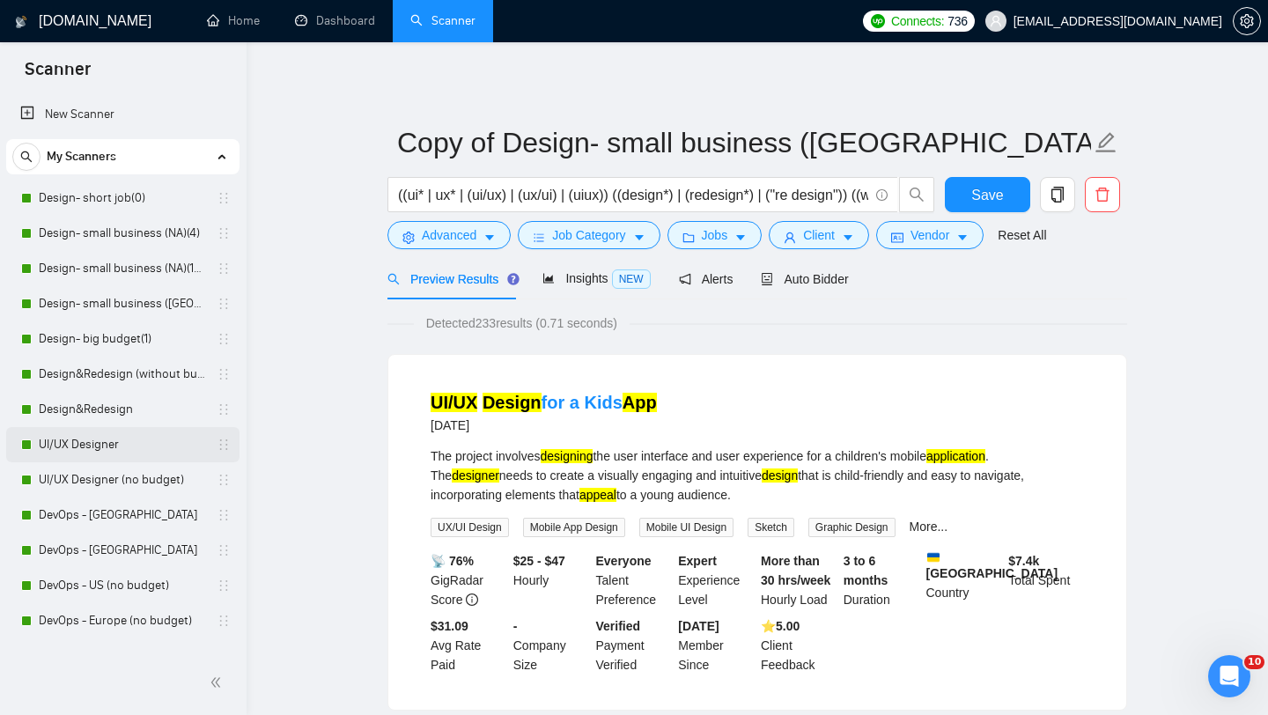
scroll to position [446, 0]
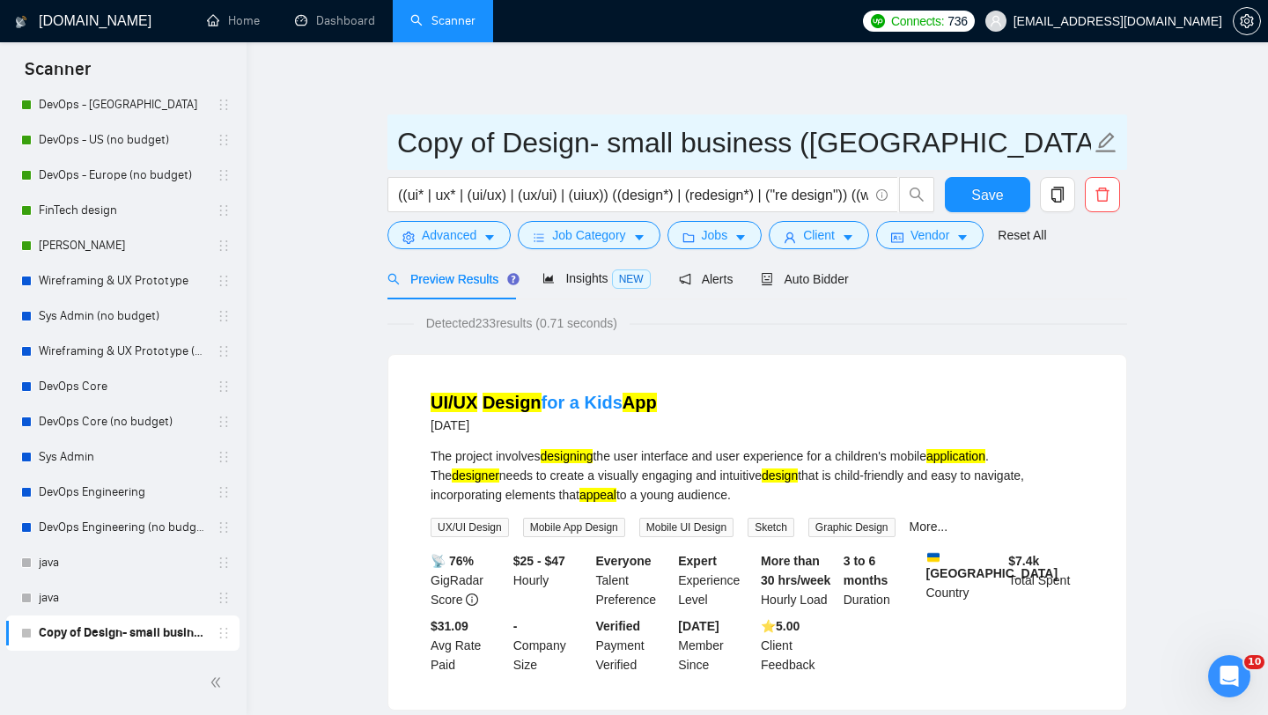
click at [527, 147] on input "Copy of Design- small business ([GEOGRAPHIC_DATA])(4)" at bounding box center [744, 143] width 694 height 44
drag, startPoint x: 498, startPoint y: 147, endPoint x: 416, endPoint y: 138, distance: 83.3
click at [416, 138] on input "Copy of Design- small business ([GEOGRAPHIC_DATA])(4)" at bounding box center [744, 143] width 694 height 44
click at [855, 144] on input "Design- small business ([GEOGRAPHIC_DATA])(4)" at bounding box center [744, 143] width 694 height 44
click at [814, 145] on input "Design- small business ([GEOGRAPHIC_DATA])(4)" at bounding box center [744, 143] width 694 height 44
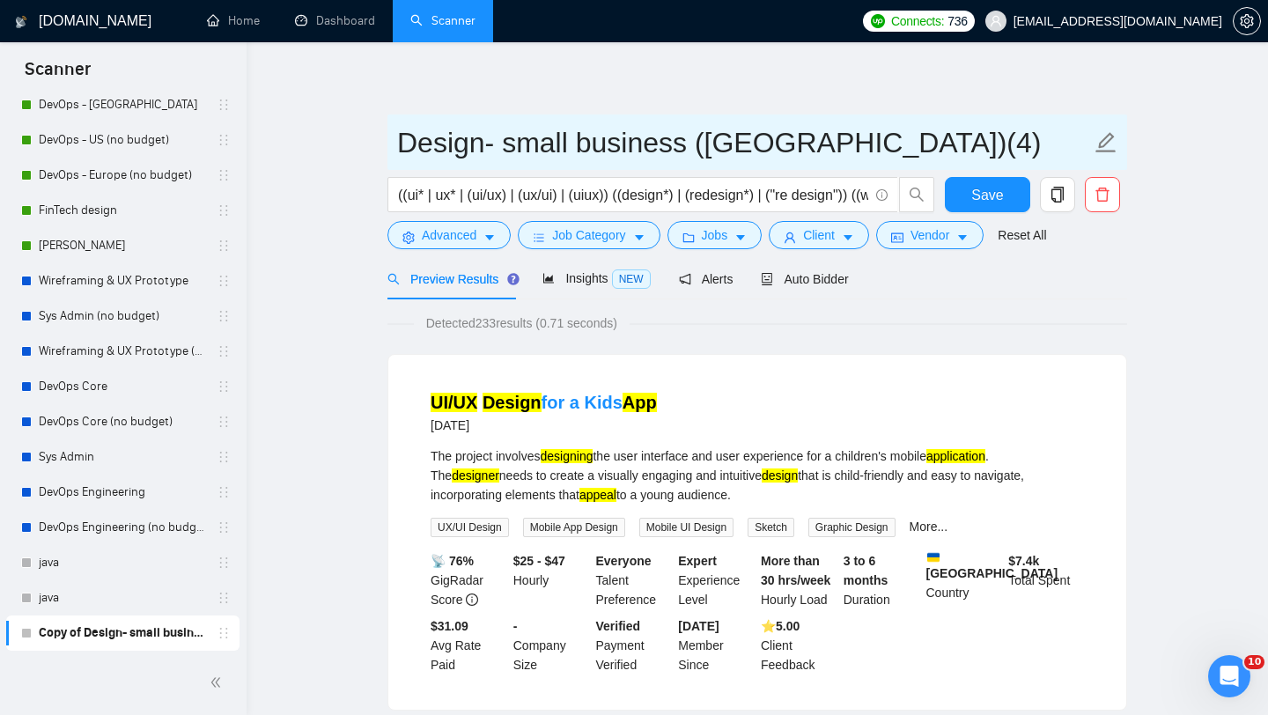
click at [816, 146] on input "Design- small business ([GEOGRAPHIC_DATA])(4)" at bounding box center [744, 143] width 694 height 44
type input "Design- small business ([GEOGRAPHIC_DATA])(15$)"
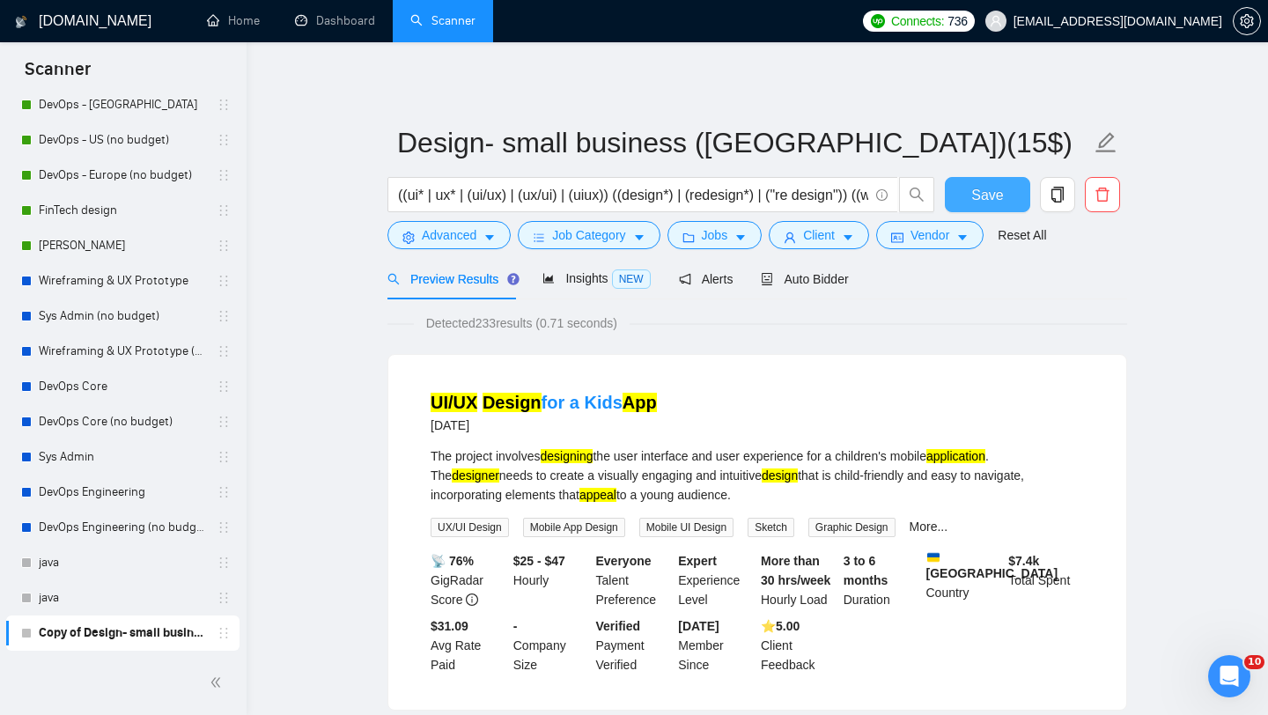
click at [1008, 185] on button "Save" at bounding box center [987, 194] width 85 height 35
click at [728, 219] on div "((ui* | ux* | (ui/ux) | (ux/ui) | (uiux)) ((design*) | (redesign*) | ("re desig…" at bounding box center [661, 199] width 555 height 44
click at [728, 235] on span "Jobs" at bounding box center [715, 234] width 26 height 19
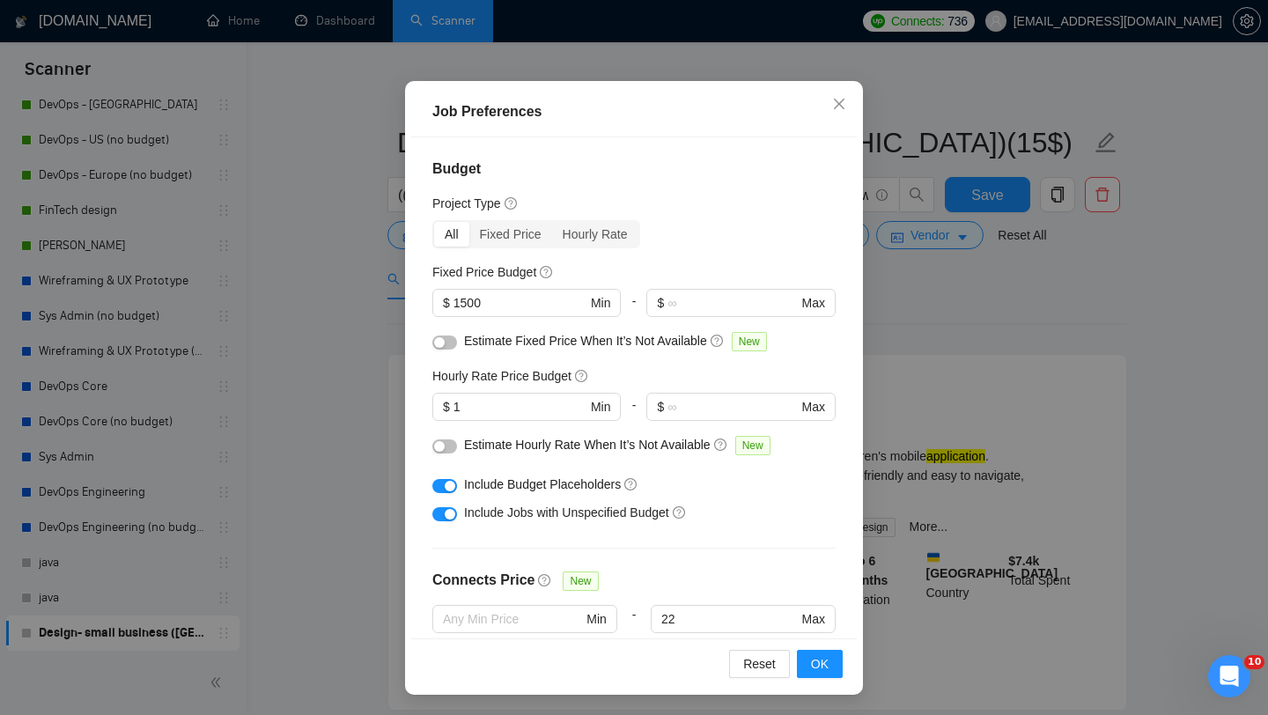
scroll to position [492, 0]
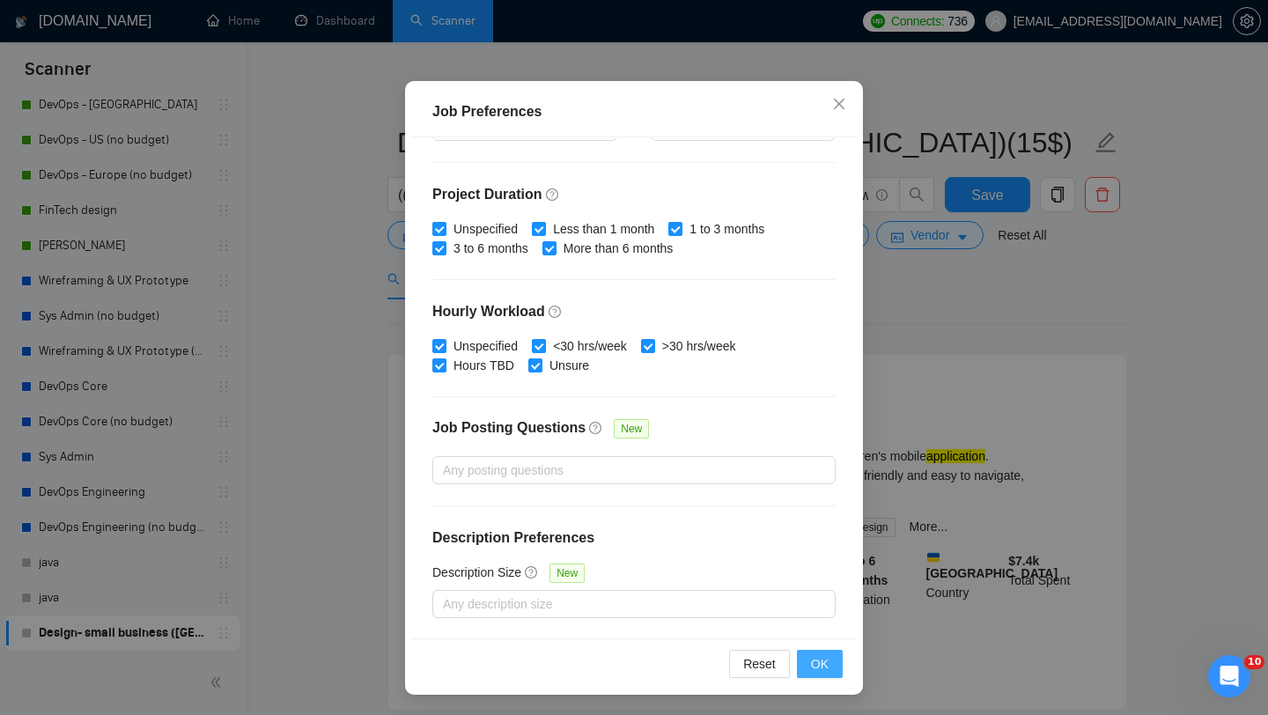
click at [823, 655] on span "OK" at bounding box center [820, 663] width 18 height 19
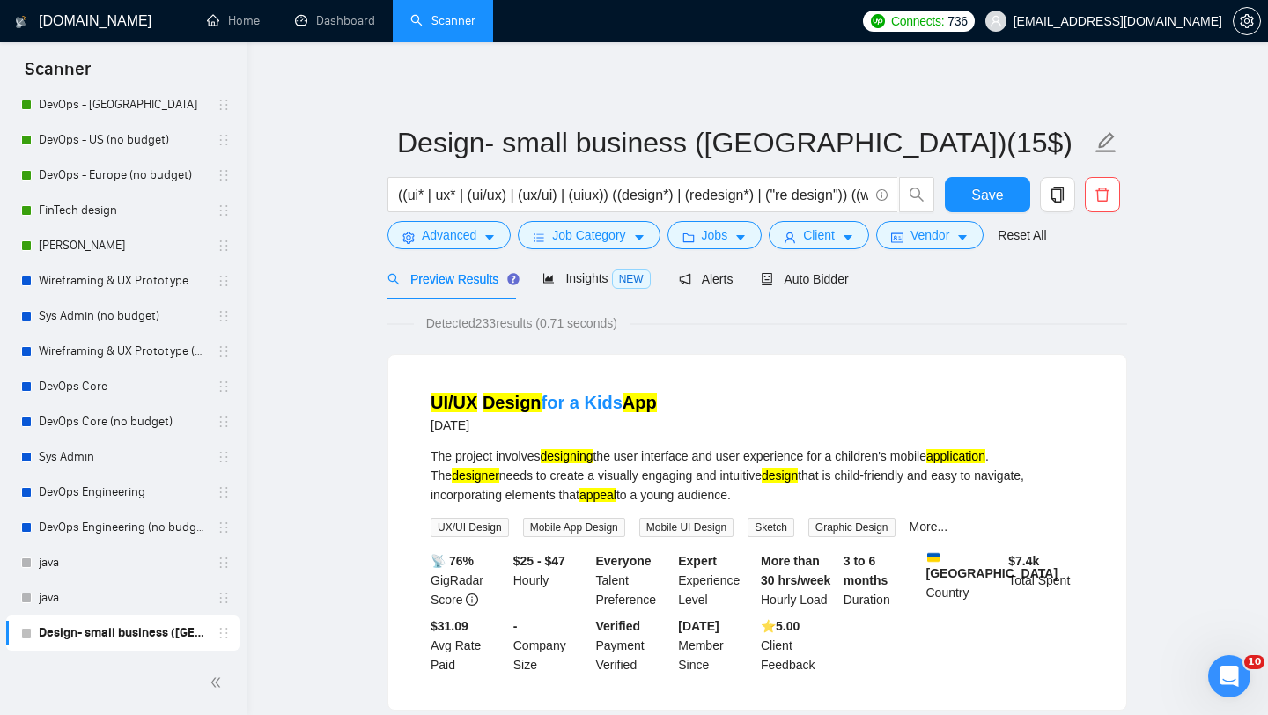
scroll to position [25, 0]
click at [829, 247] on button "Client" at bounding box center [819, 235] width 100 height 28
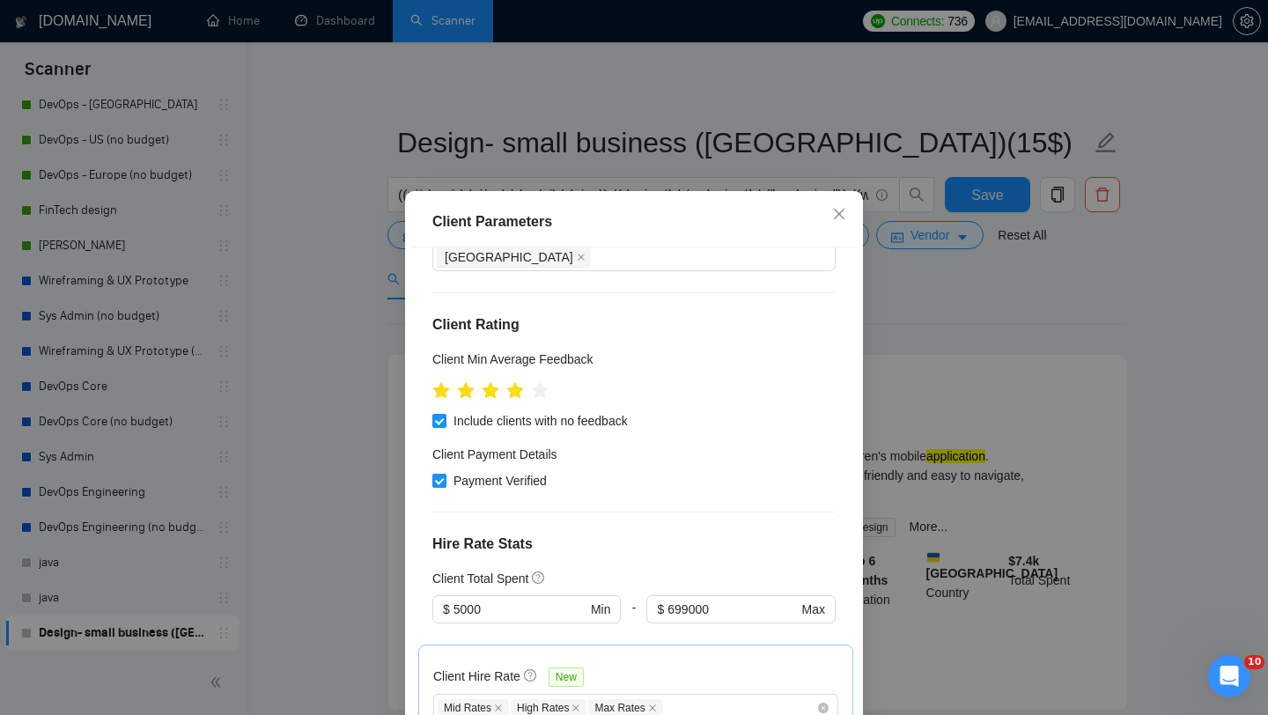
scroll to position [547, 0]
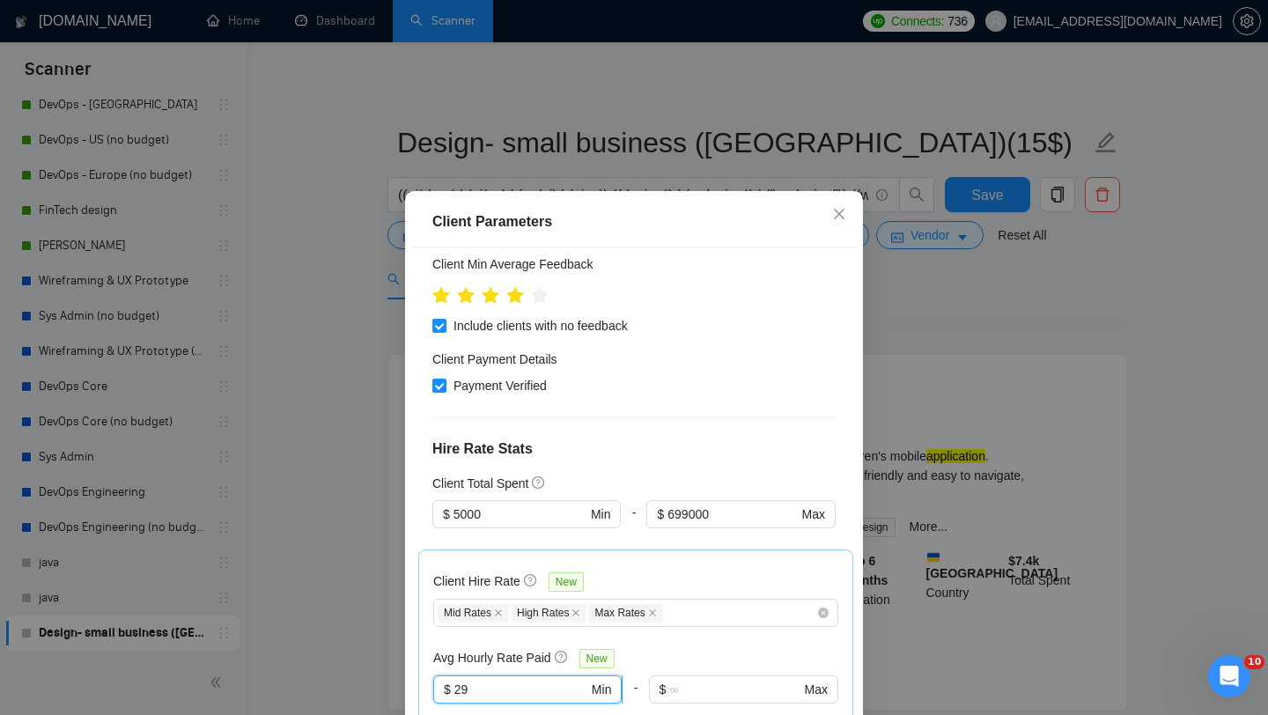
click at [548, 680] on input "29" at bounding box center [521, 689] width 134 height 19
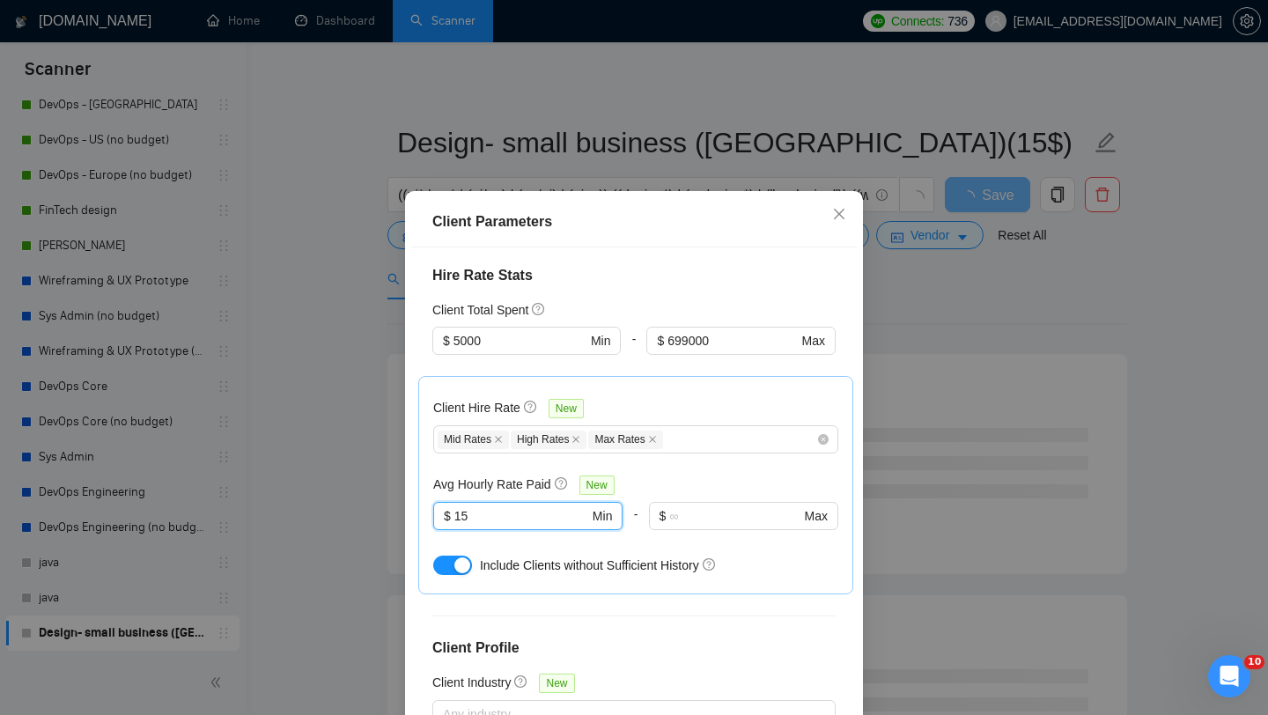
scroll to position [110, 0]
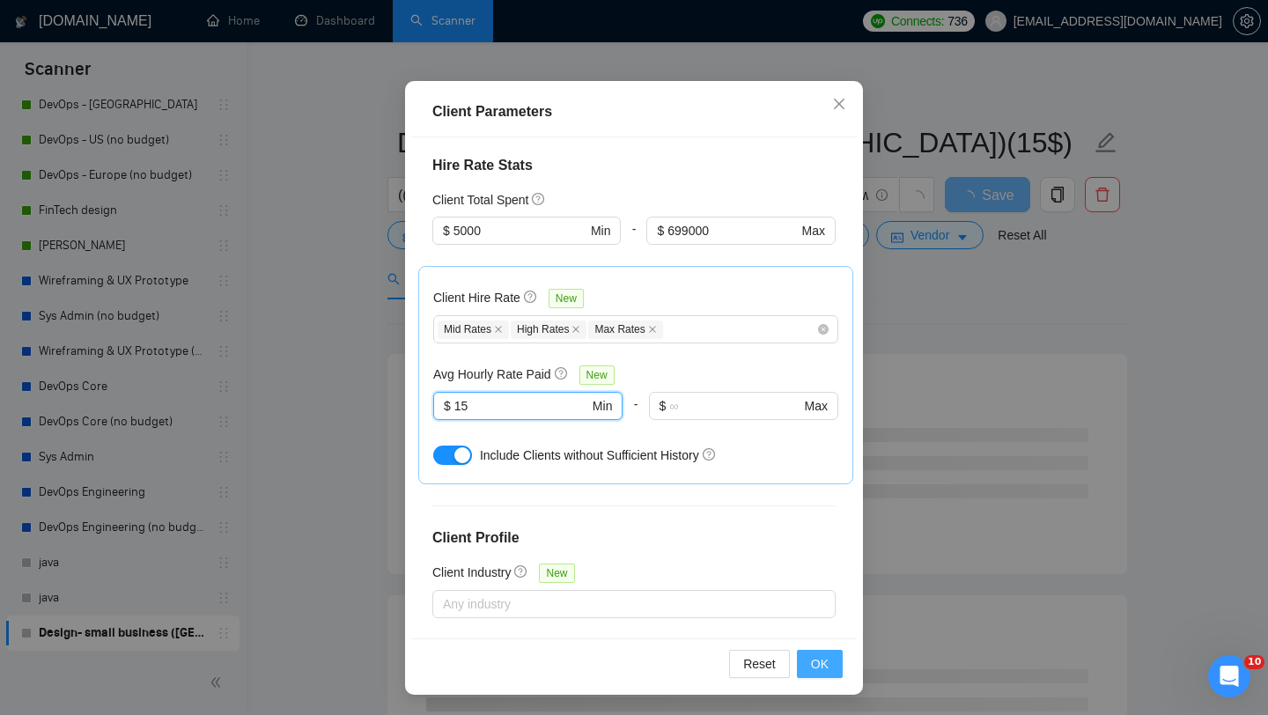
type input "15"
click at [823, 665] on span "OK" at bounding box center [820, 663] width 18 height 19
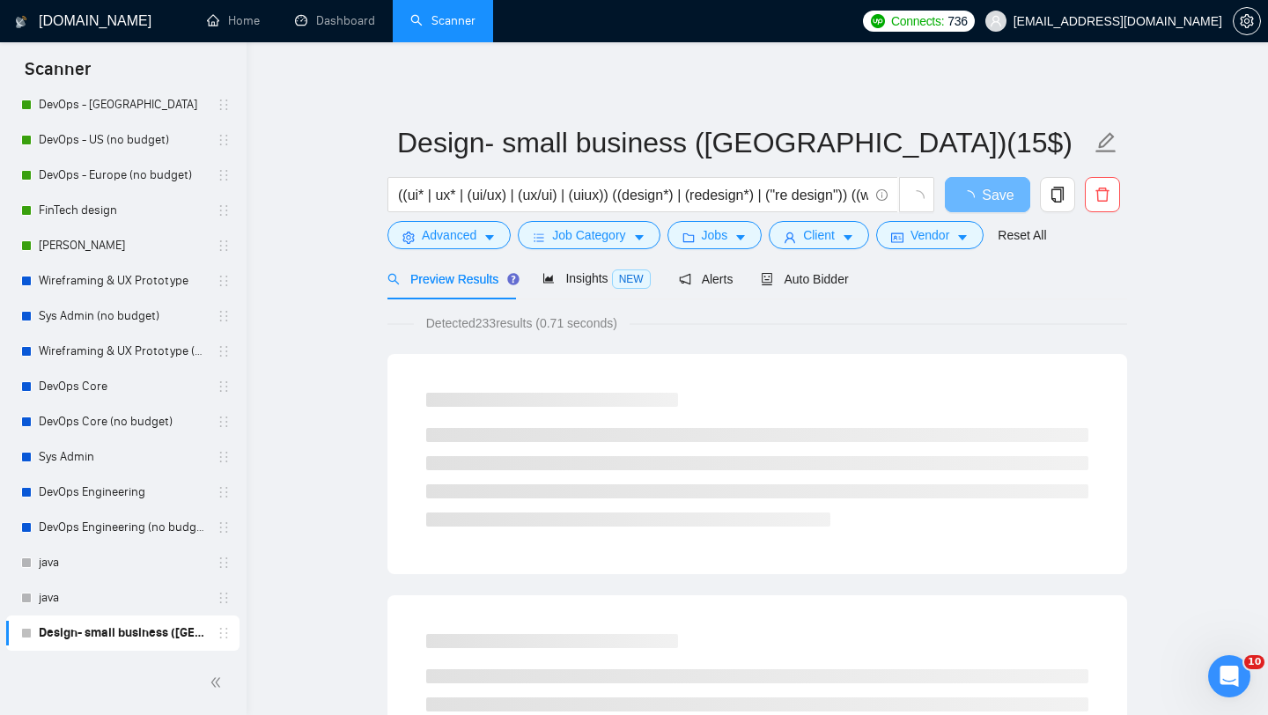
scroll to position [25, 0]
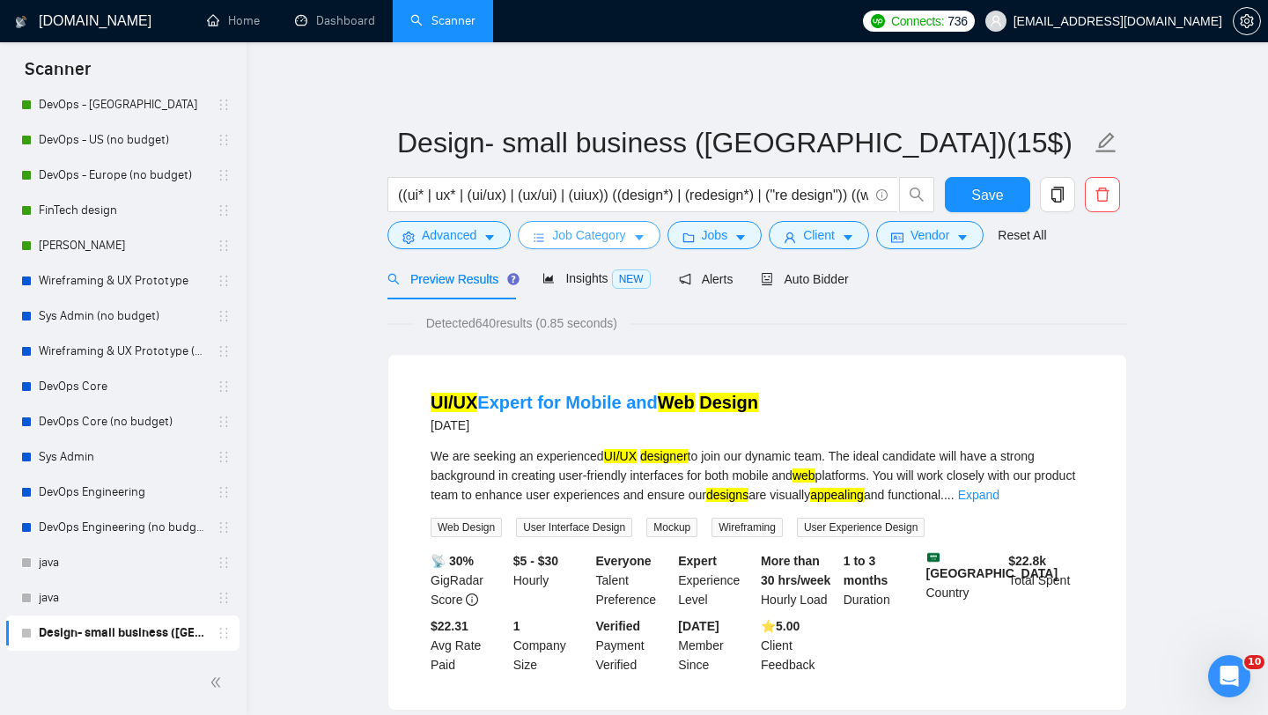
click at [592, 243] on span "Job Category" at bounding box center [588, 234] width 73 height 19
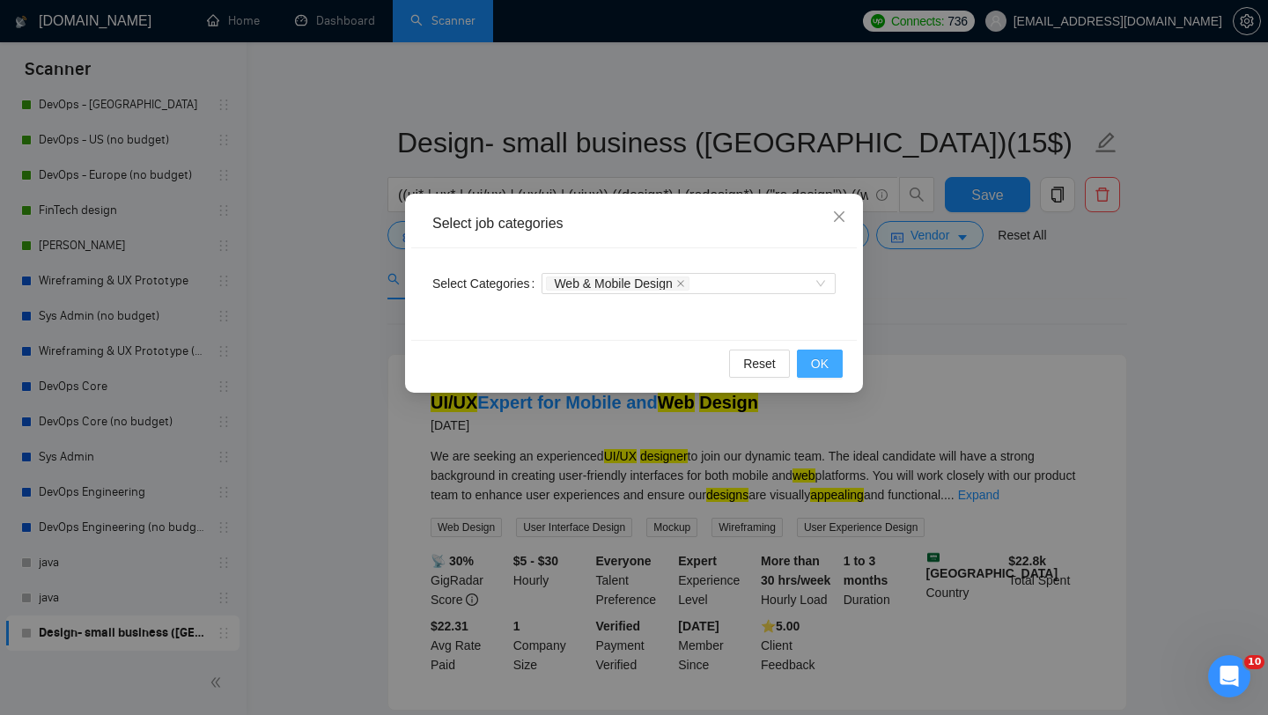
click at [807, 359] on button "OK" at bounding box center [820, 364] width 46 height 28
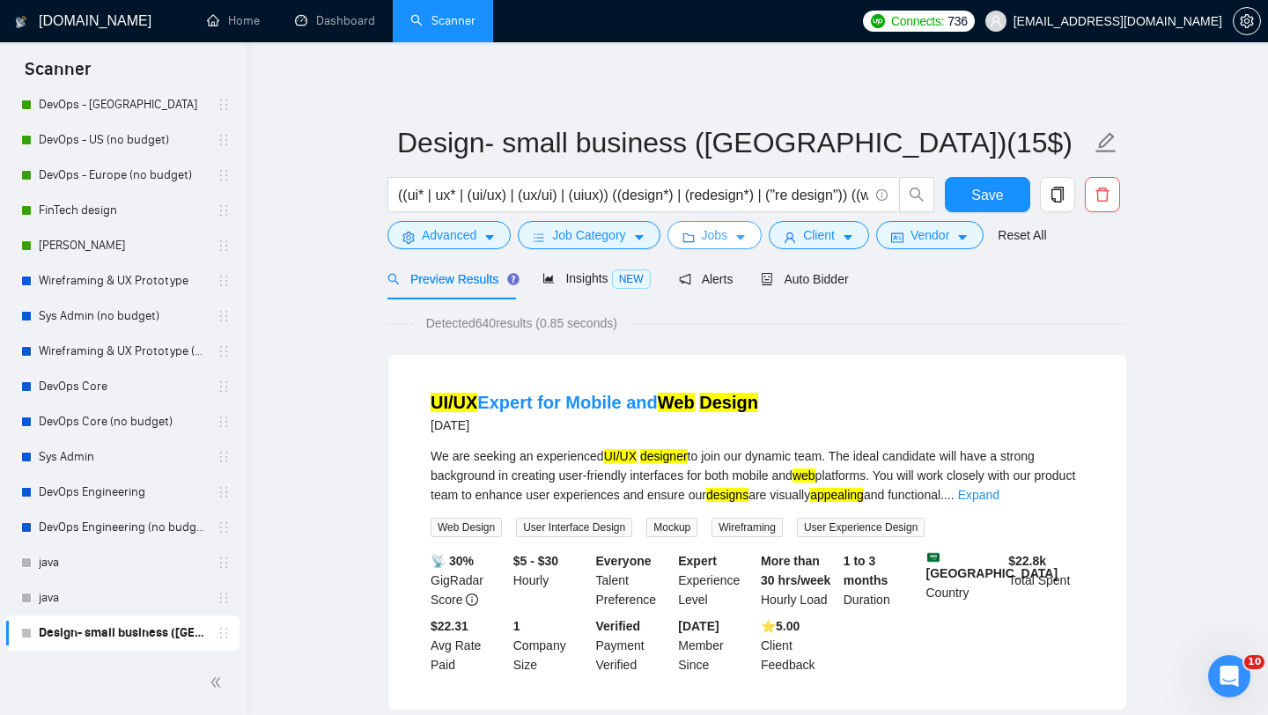
click at [710, 240] on span "Jobs" at bounding box center [715, 234] width 26 height 19
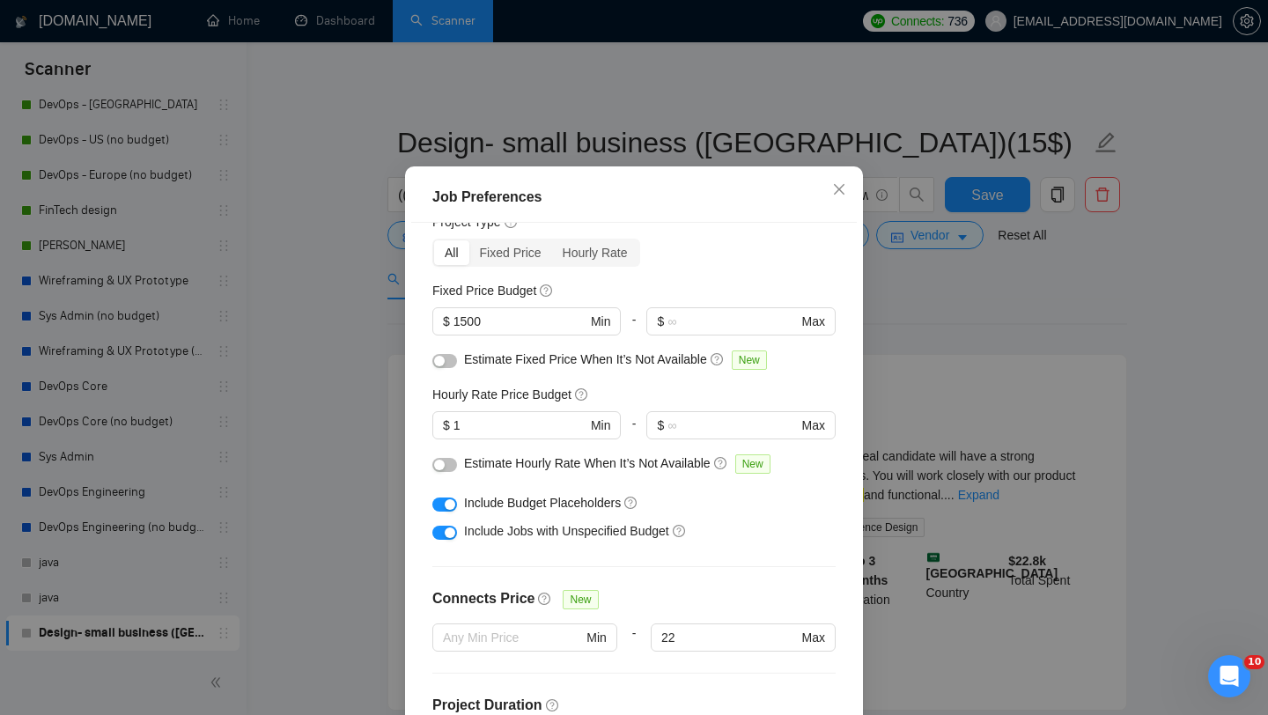
scroll to position [0, 0]
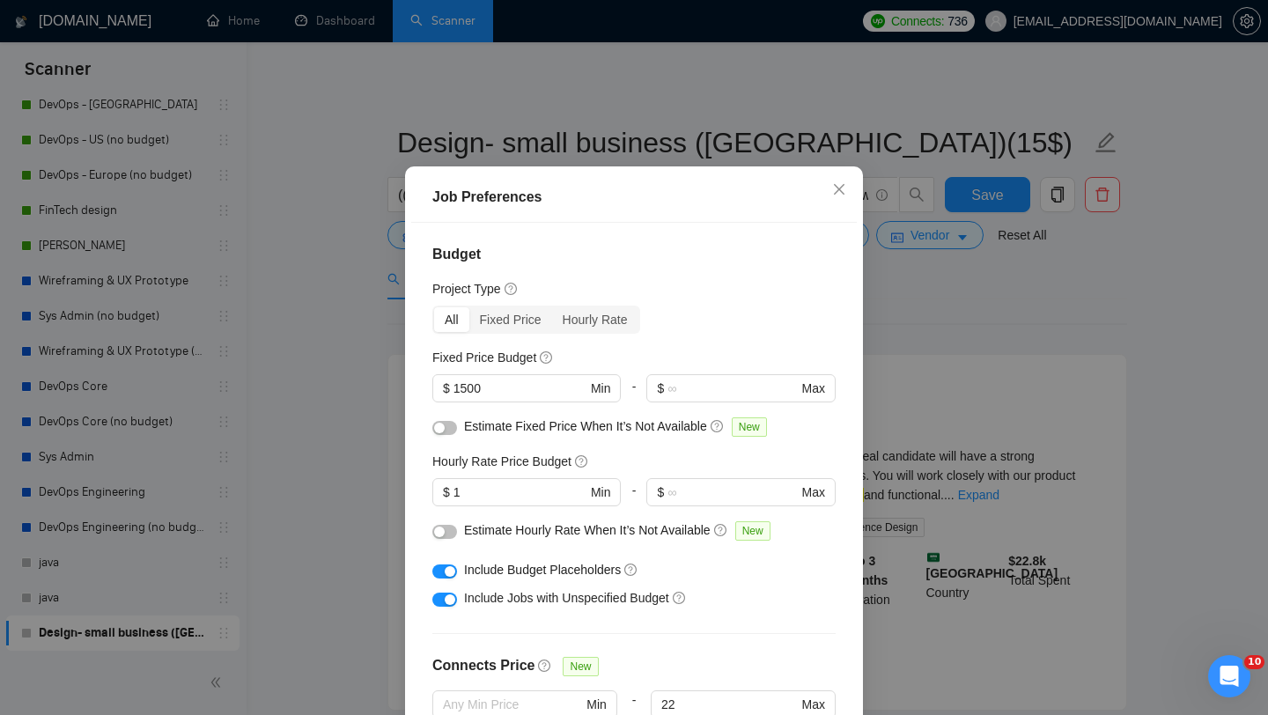
click at [453, 577] on div "button" at bounding box center [450, 571] width 11 height 11
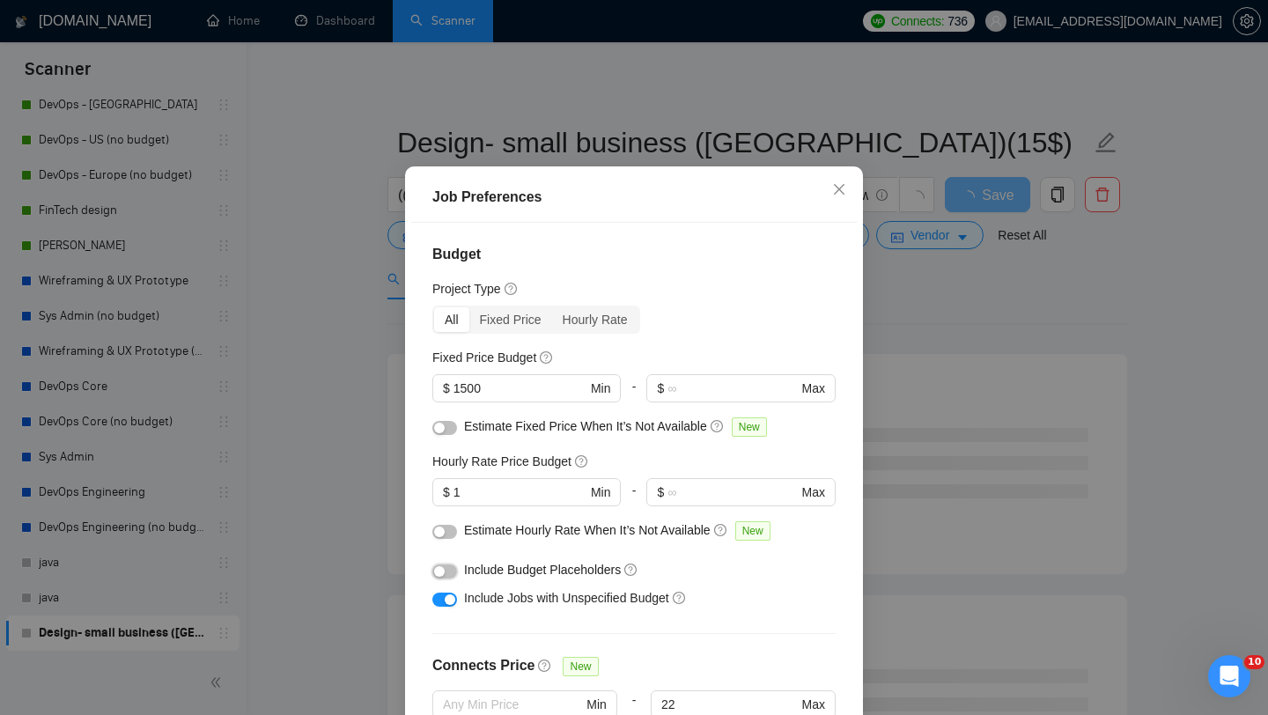
scroll to position [110, 0]
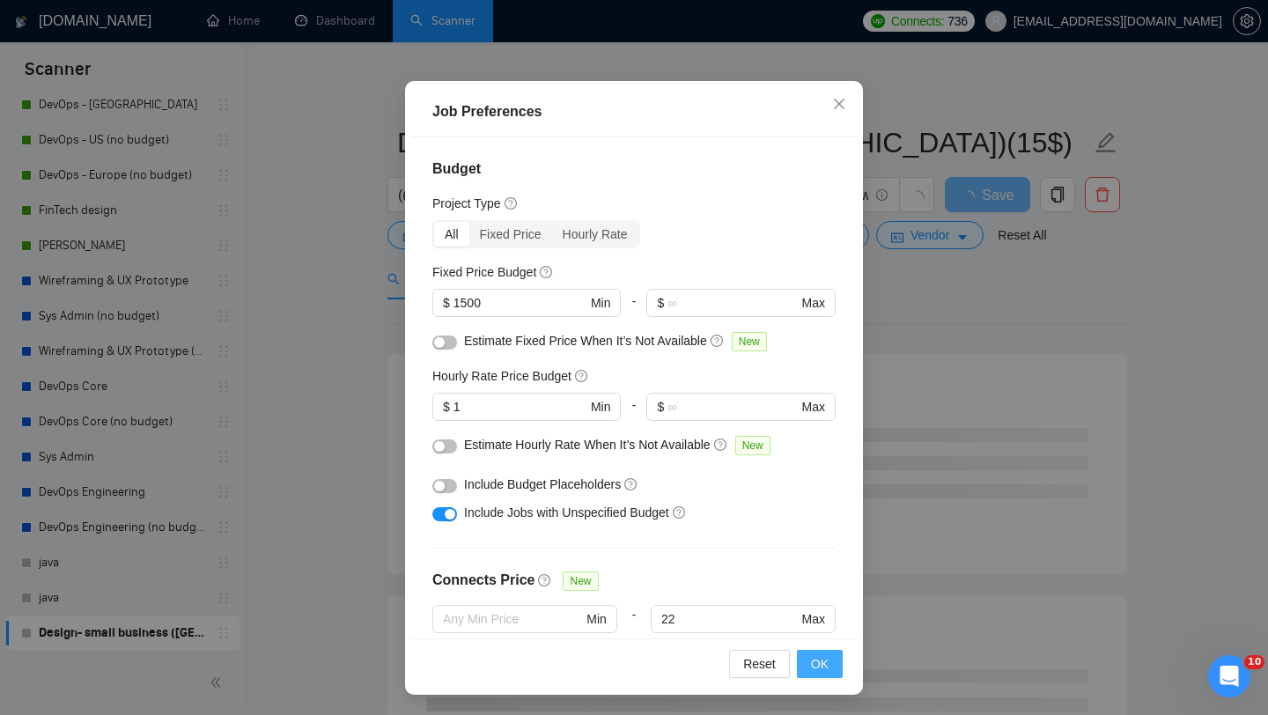
click at [814, 669] on span "OK" at bounding box center [820, 663] width 18 height 19
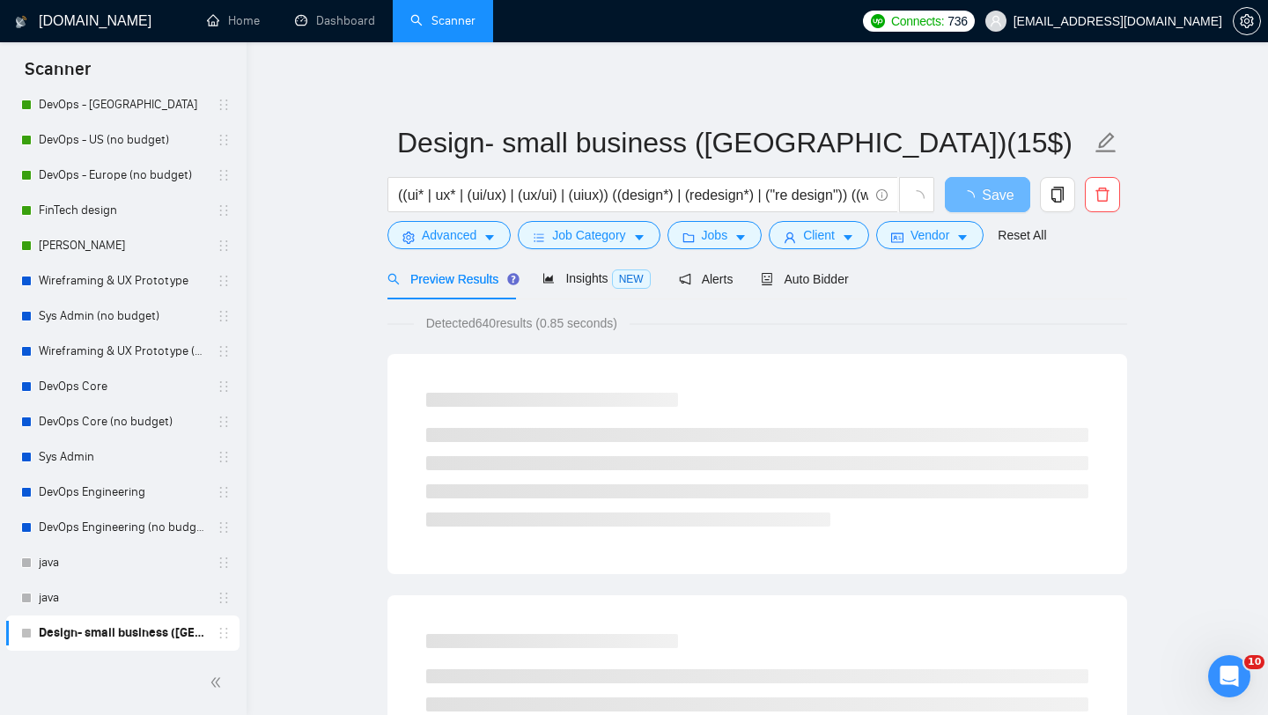
scroll to position [25, 0]
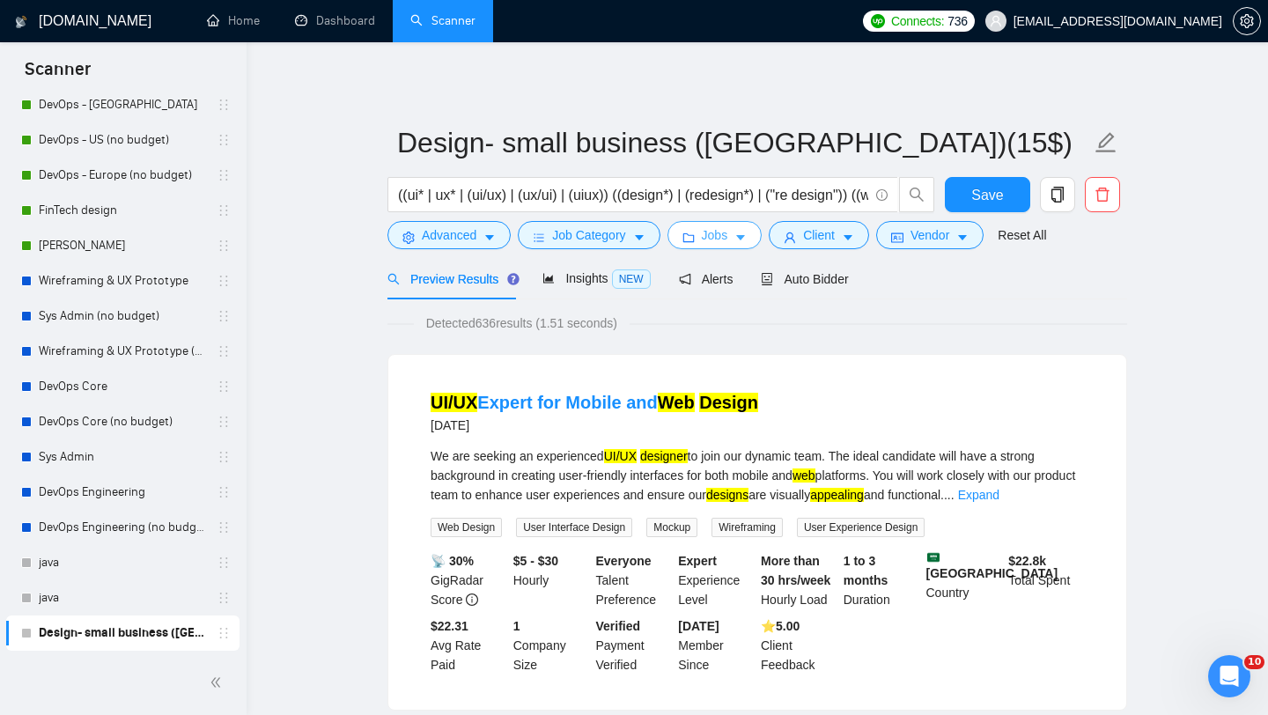
click at [744, 235] on icon "caret-down" at bounding box center [741, 238] width 12 height 12
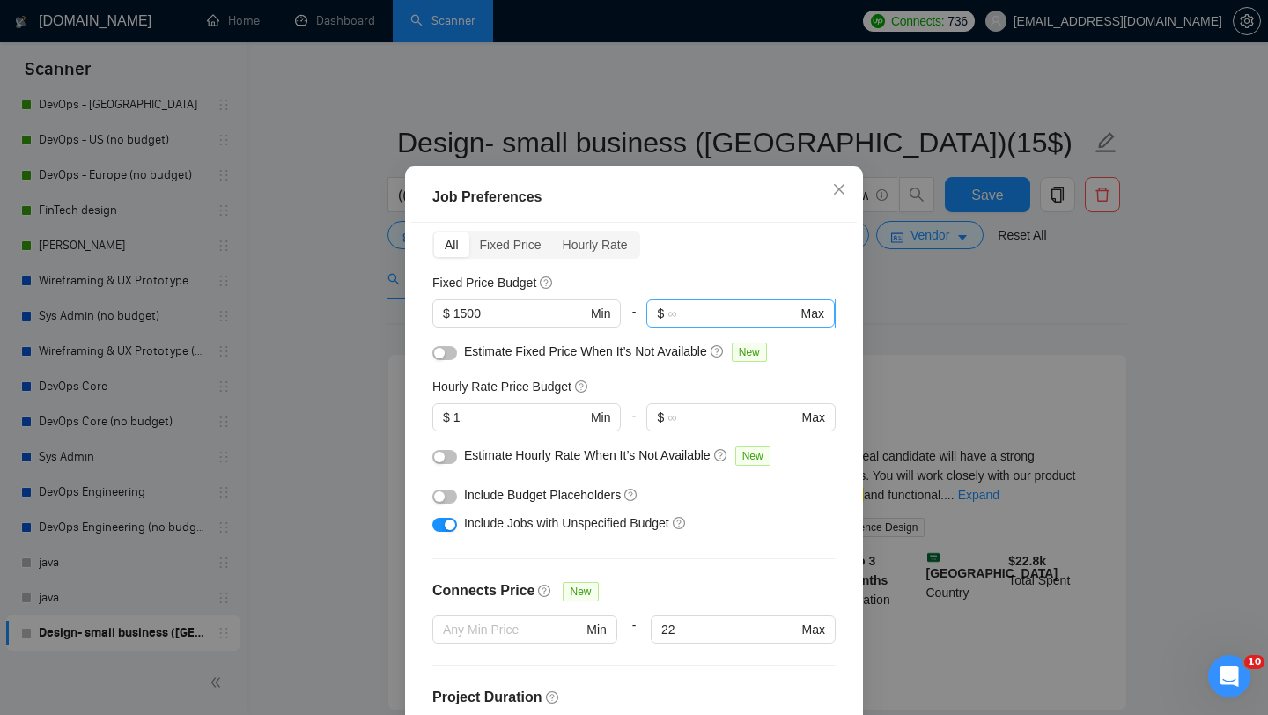
scroll to position [41, 0]
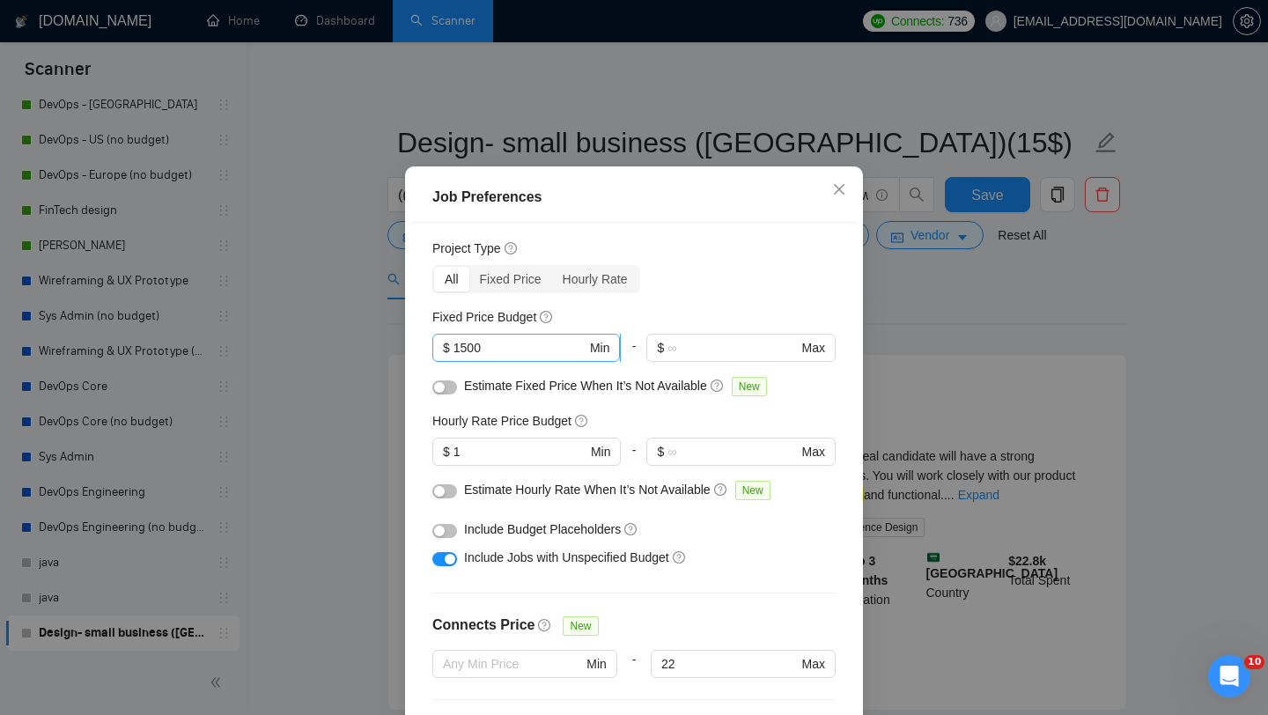
click at [533, 358] on input "1500" at bounding box center [520, 347] width 133 height 19
type input "1"
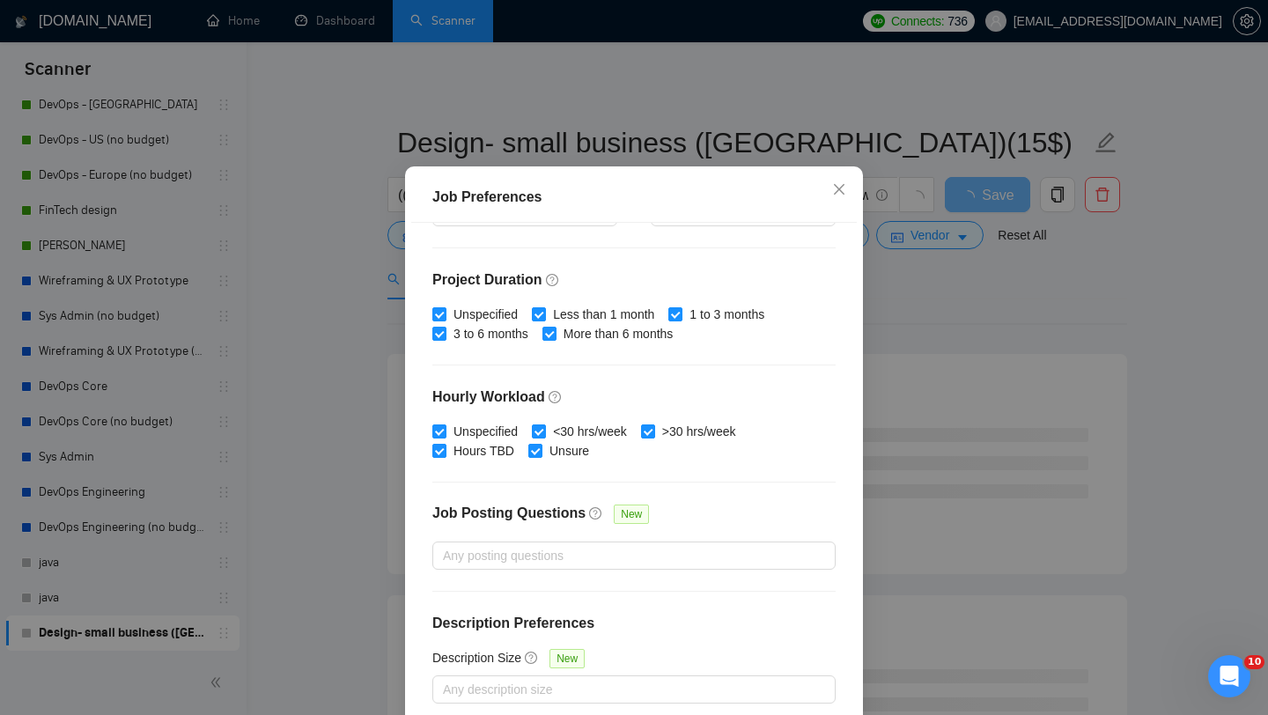
scroll to position [110, 0]
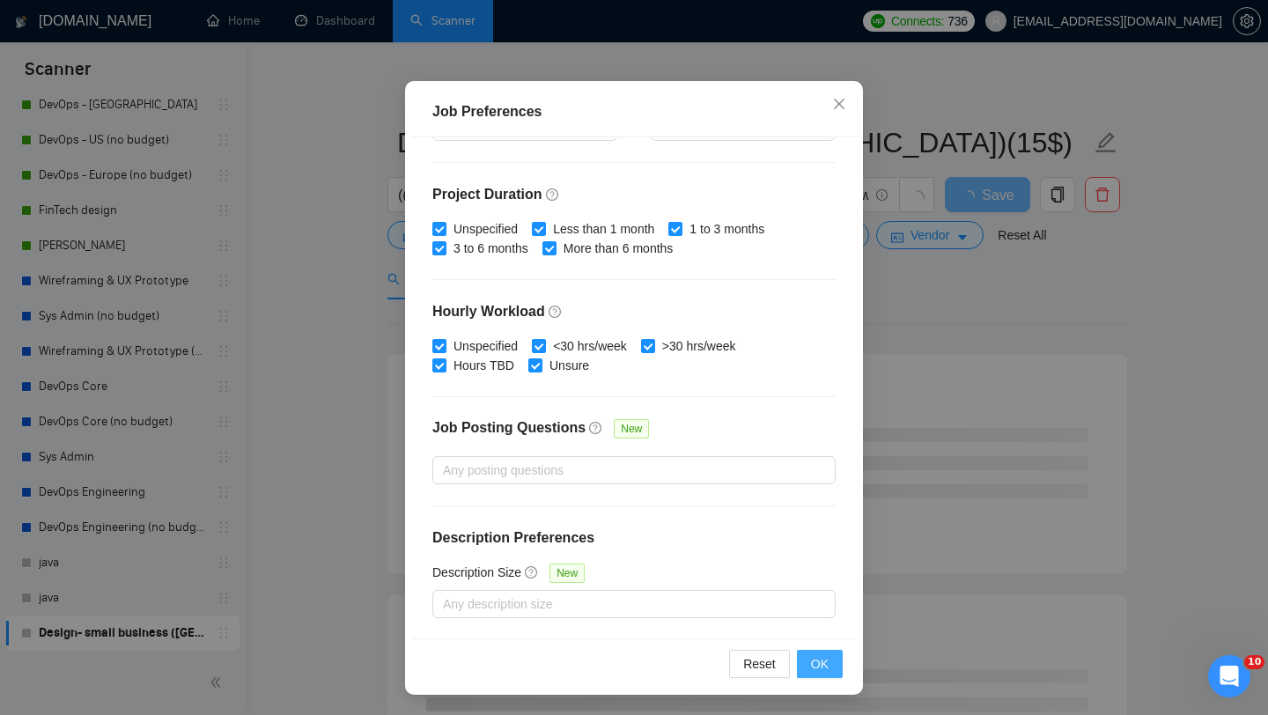
type input "1000"
click at [818, 673] on button "OK" at bounding box center [820, 664] width 46 height 28
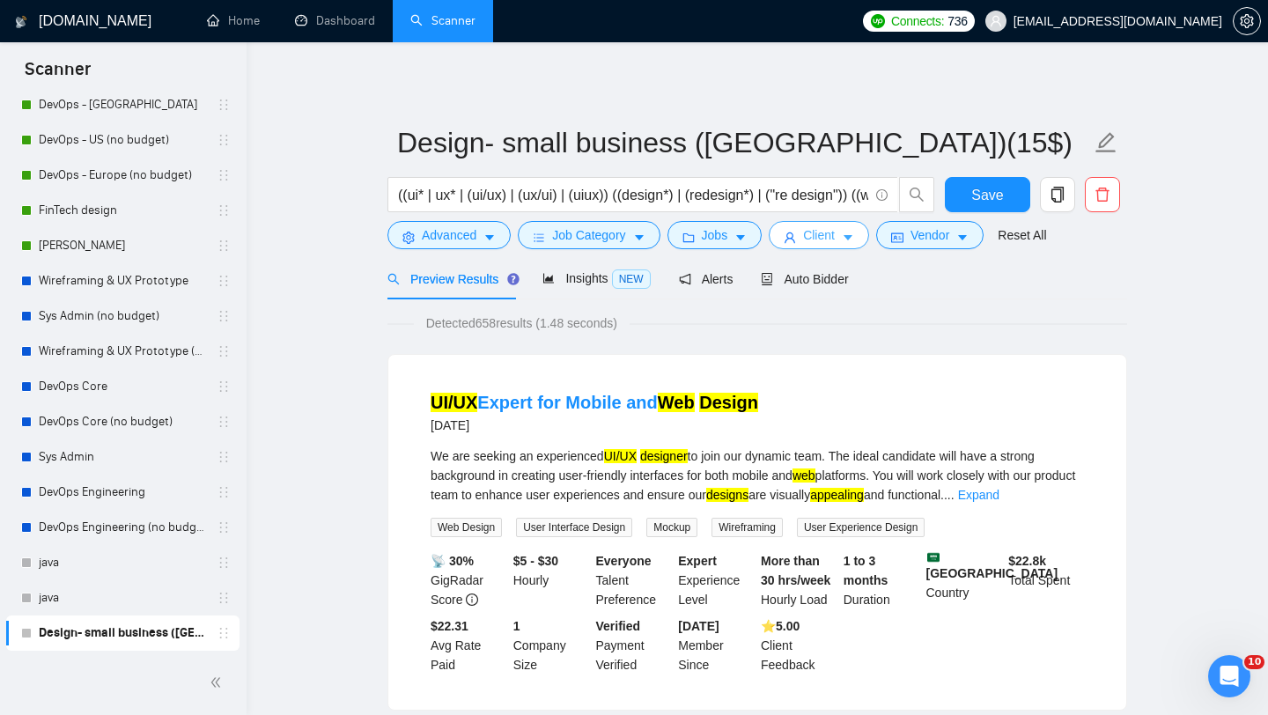
click at [814, 242] on span "Client" at bounding box center [819, 234] width 32 height 19
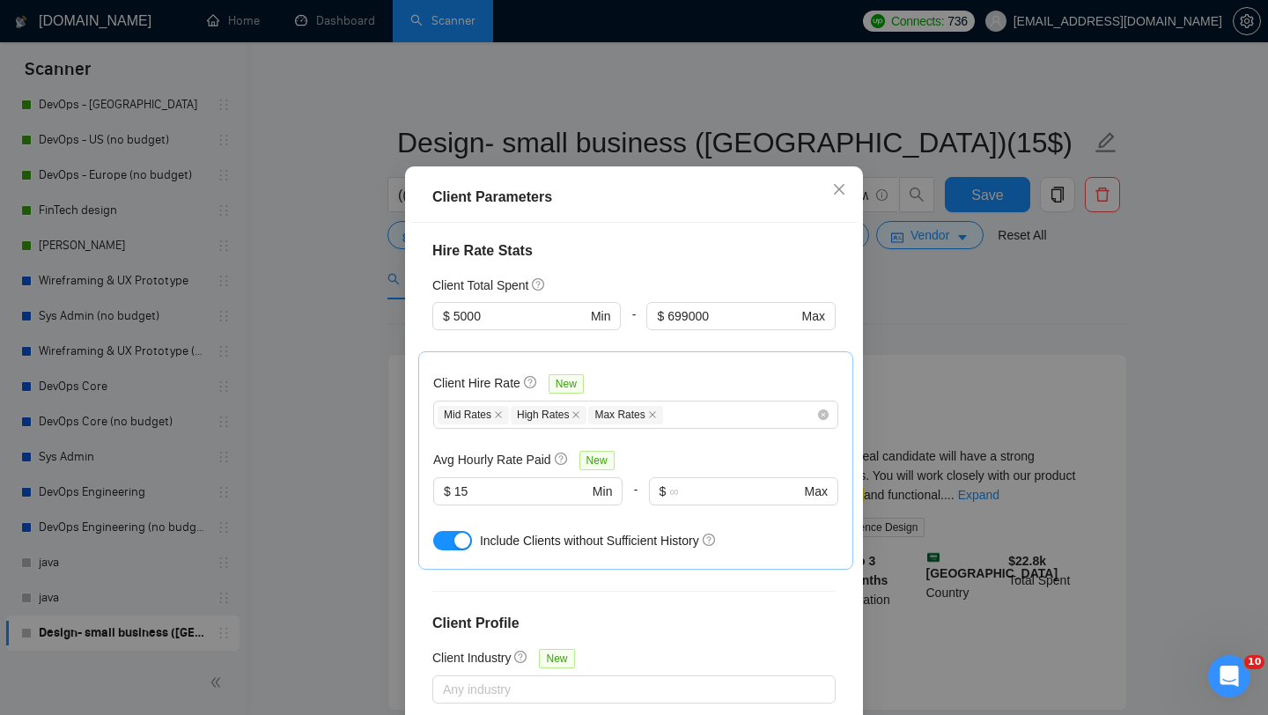
scroll to position [110, 0]
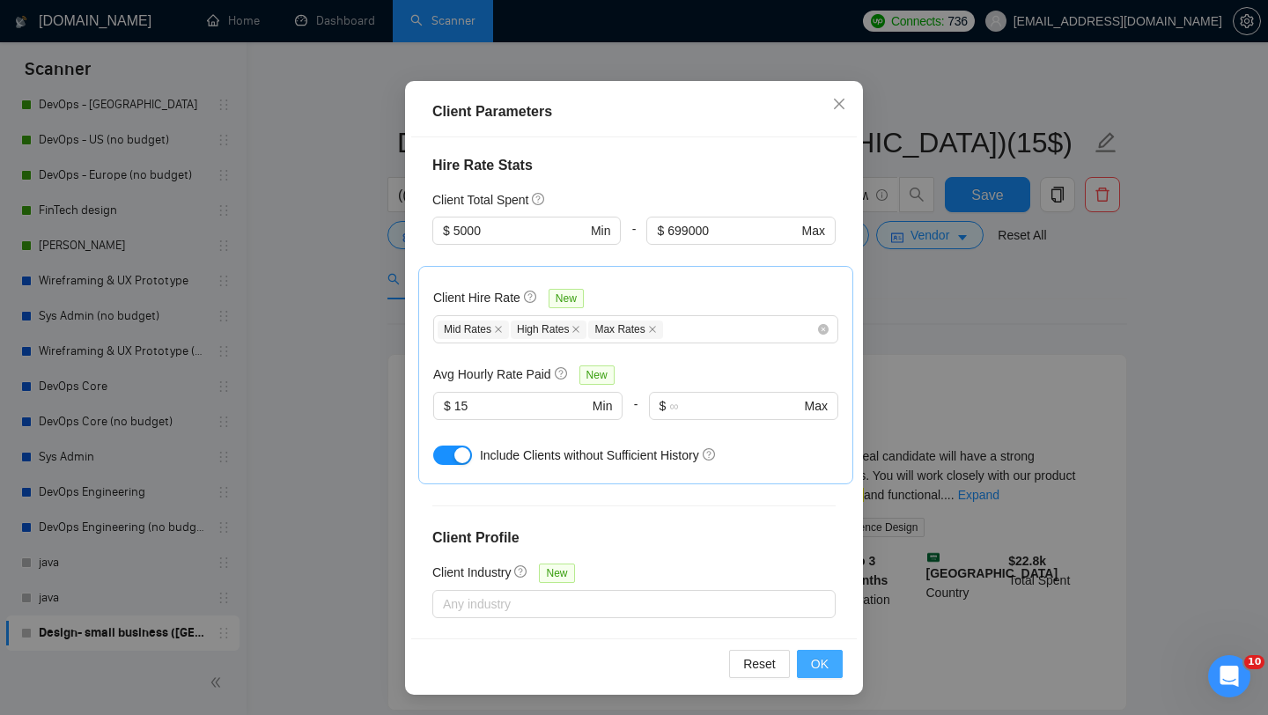
click at [797, 664] on button "OK" at bounding box center [820, 664] width 46 height 28
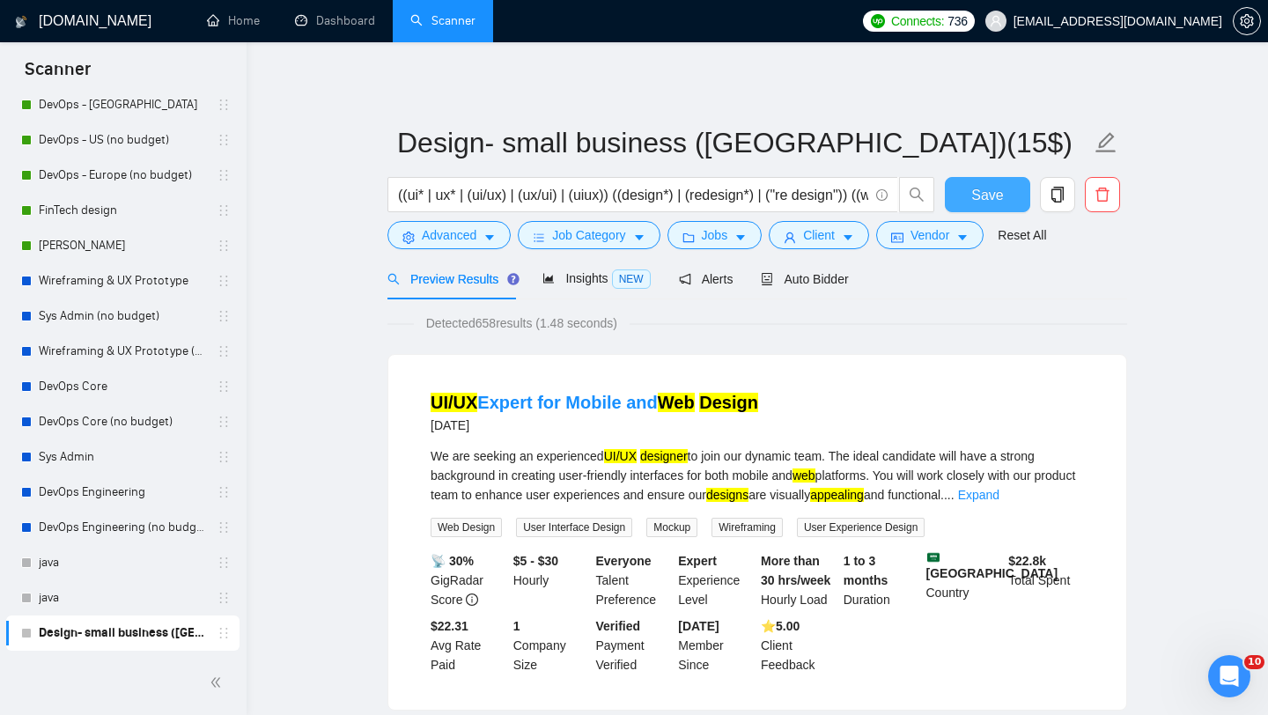
click at [972, 201] on span "Save" at bounding box center [987, 195] width 32 height 22
click at [807, 287] on div "Auto Bidder" at bounding box center [804, 278] width 87 height 19
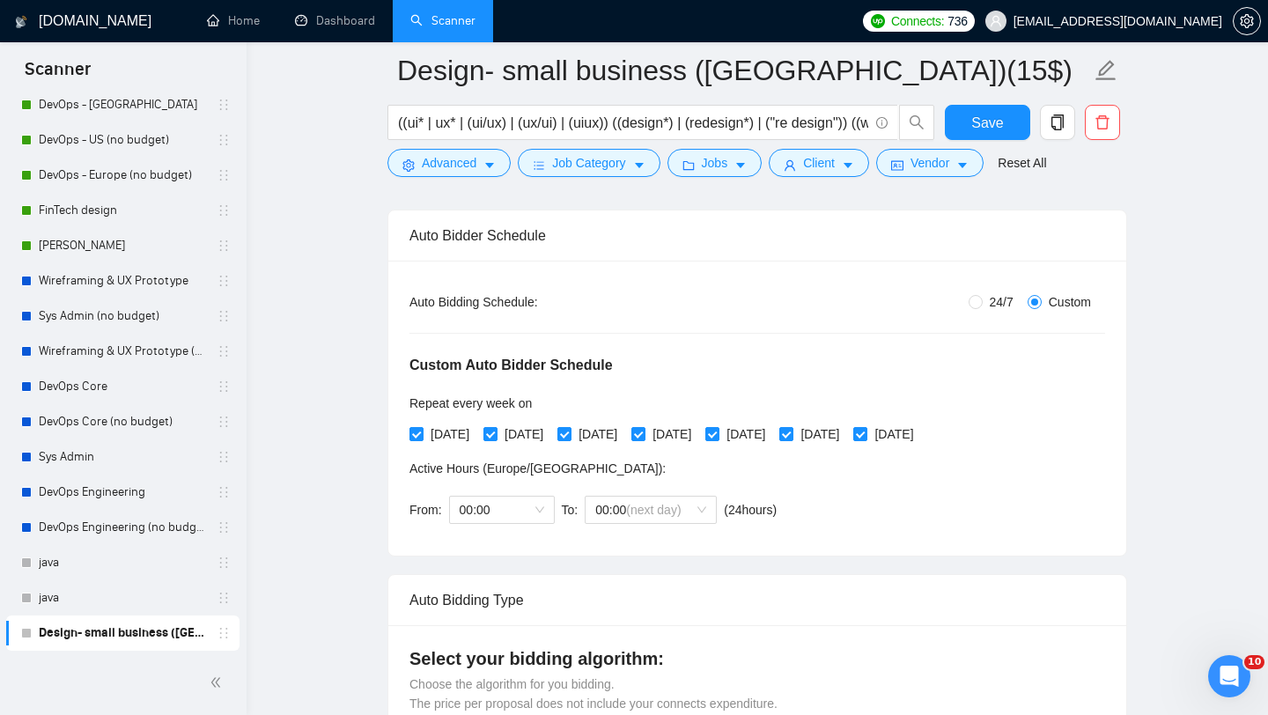
scroll to position [222, 0]
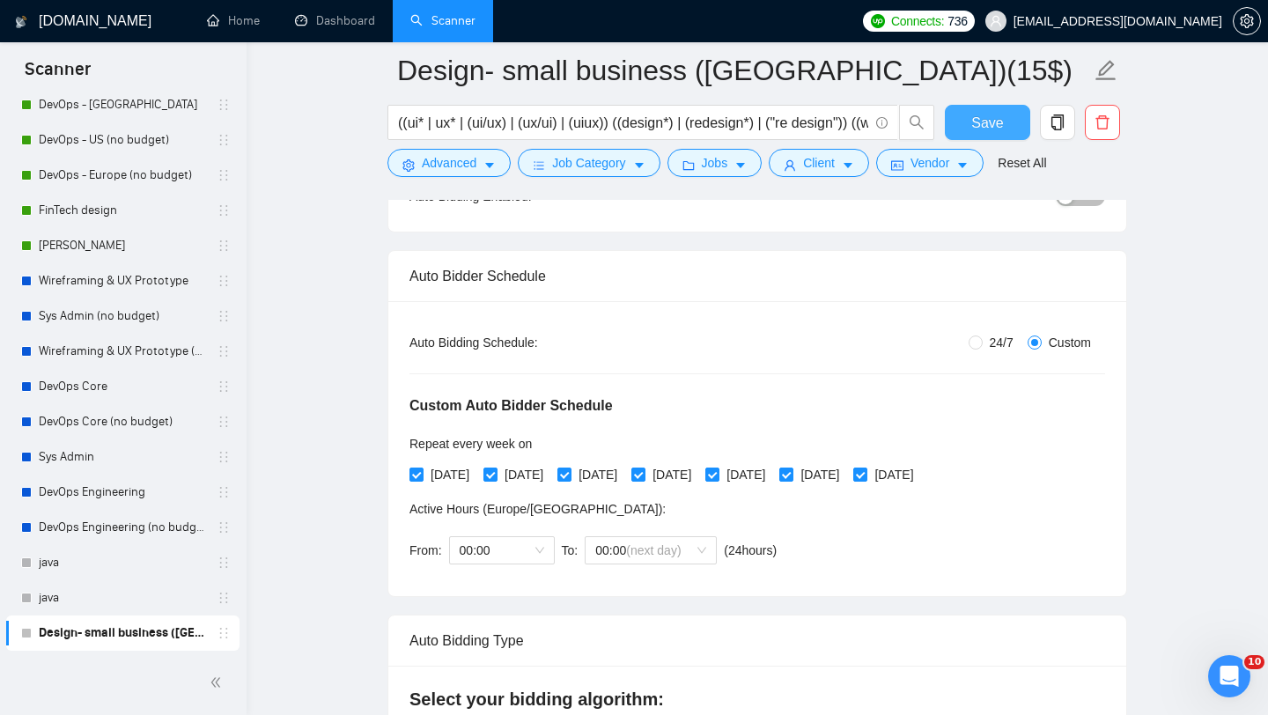
click at [1017, 115] on button "Save" at bounding box center [987, 122] width 85 height 35
click at [995, 109] on button "Save" at bounding box center [987, 122] width 85 height 35
click at [972, 343] on input "24/7" at bounding box center [976, 343] width 14 height 14
radio input "true"
radio input "false"
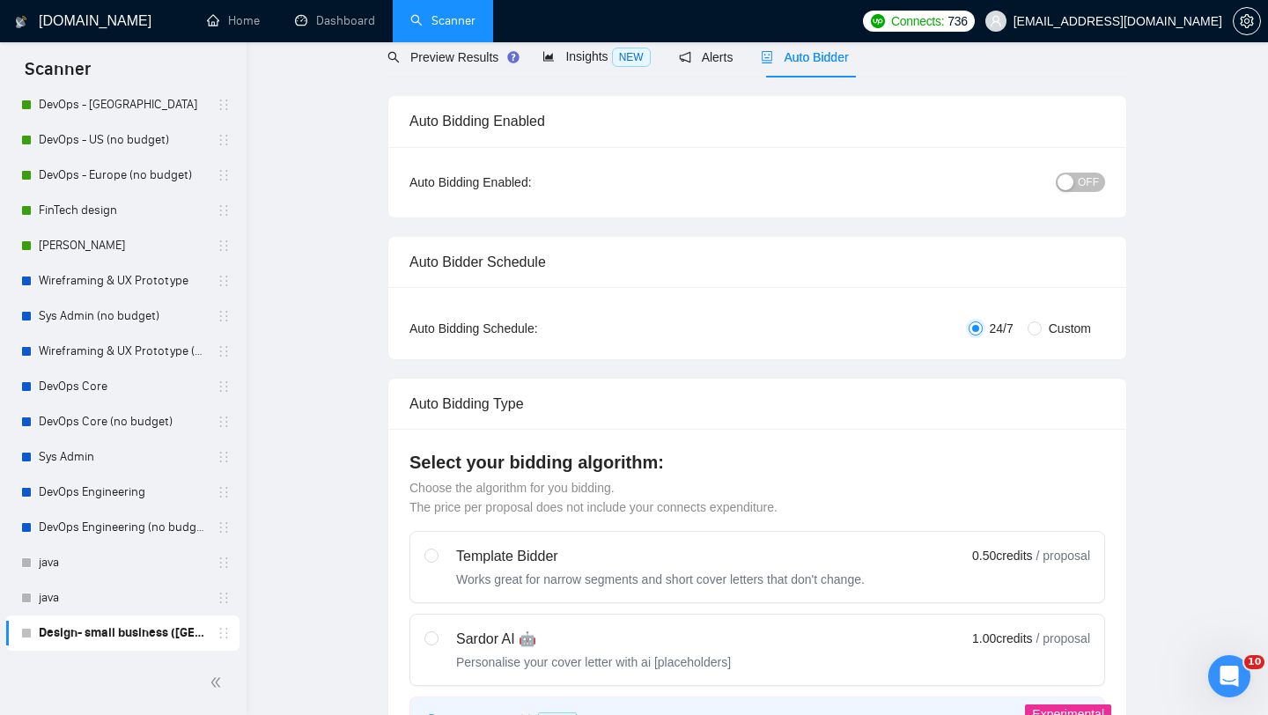
scroll to position [0, 0]
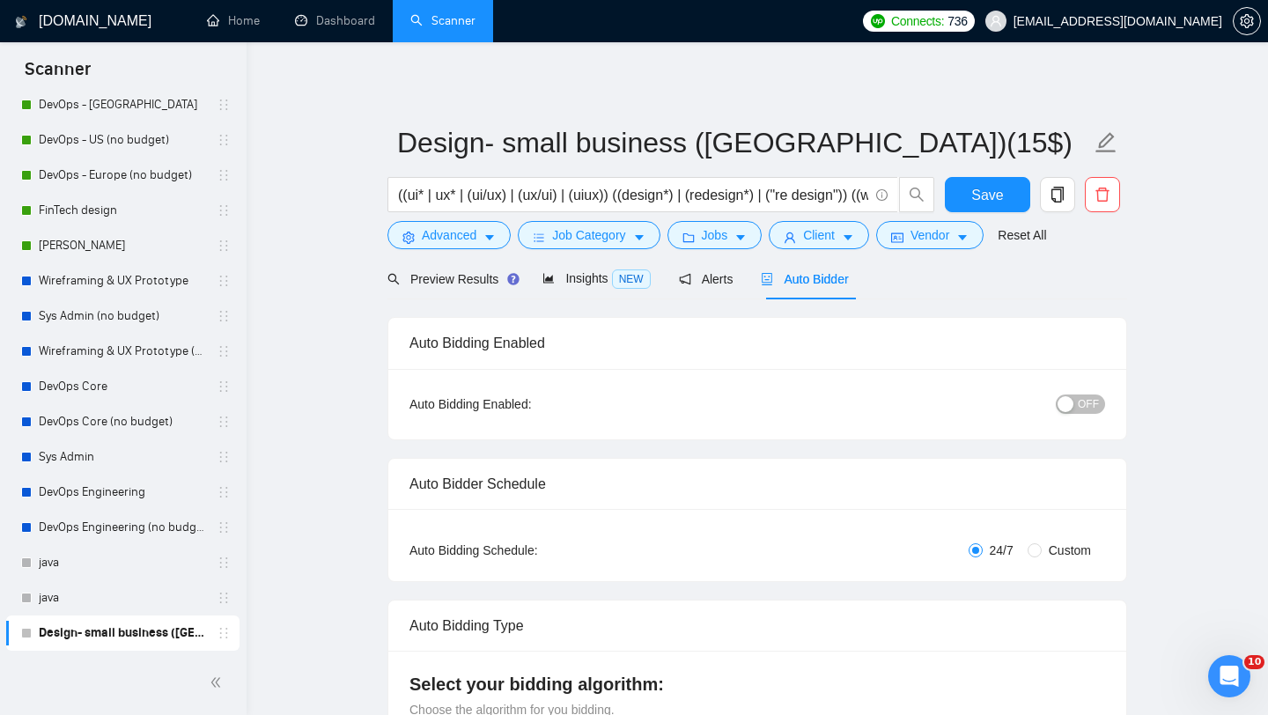
click at [1067, 406] on div "button" at bounding box center [1066, 404] width 16 height 16
click at [995, 199] on span "Save" at bounding box center [987, 195] width 32 height 22
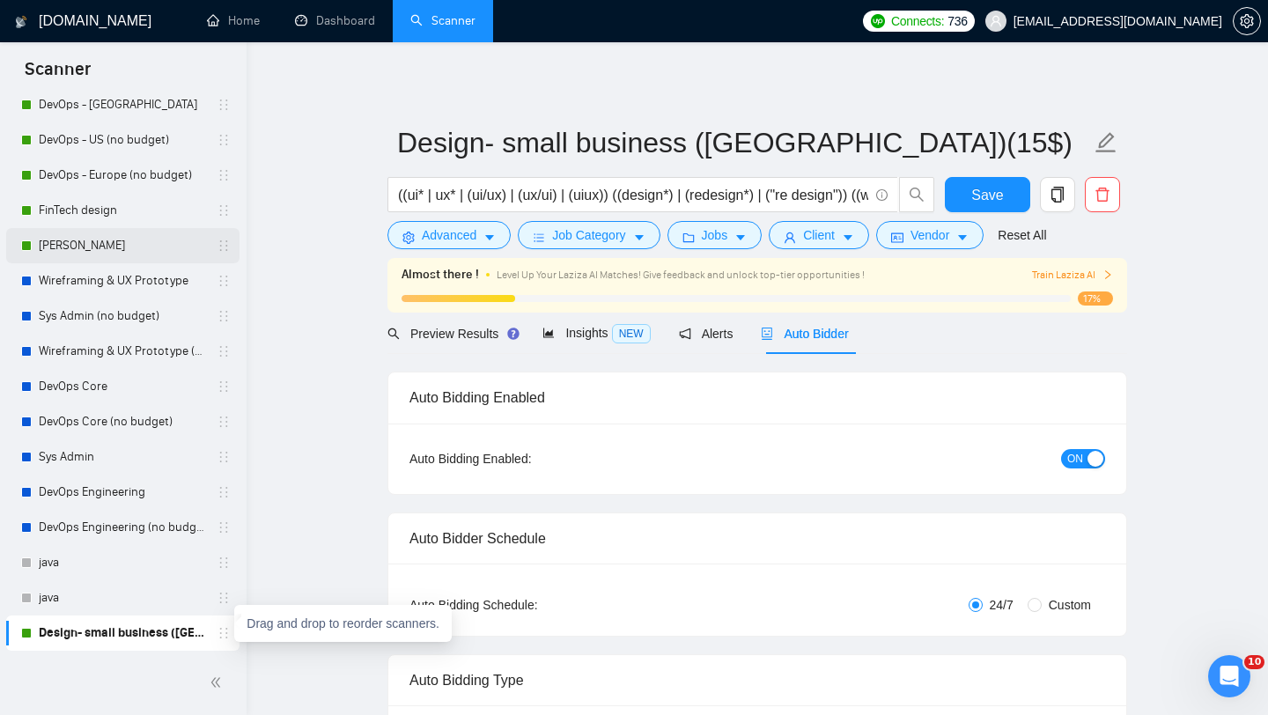
drag, startPoint x: 218, startPoint y: 633, endPoint x: 216, endPoint y: 240, distance: 392.8
drag, startPoint x: 219, startPoint y: 631, endPoint x: 211, endPoint y: 206, distance: 424.6
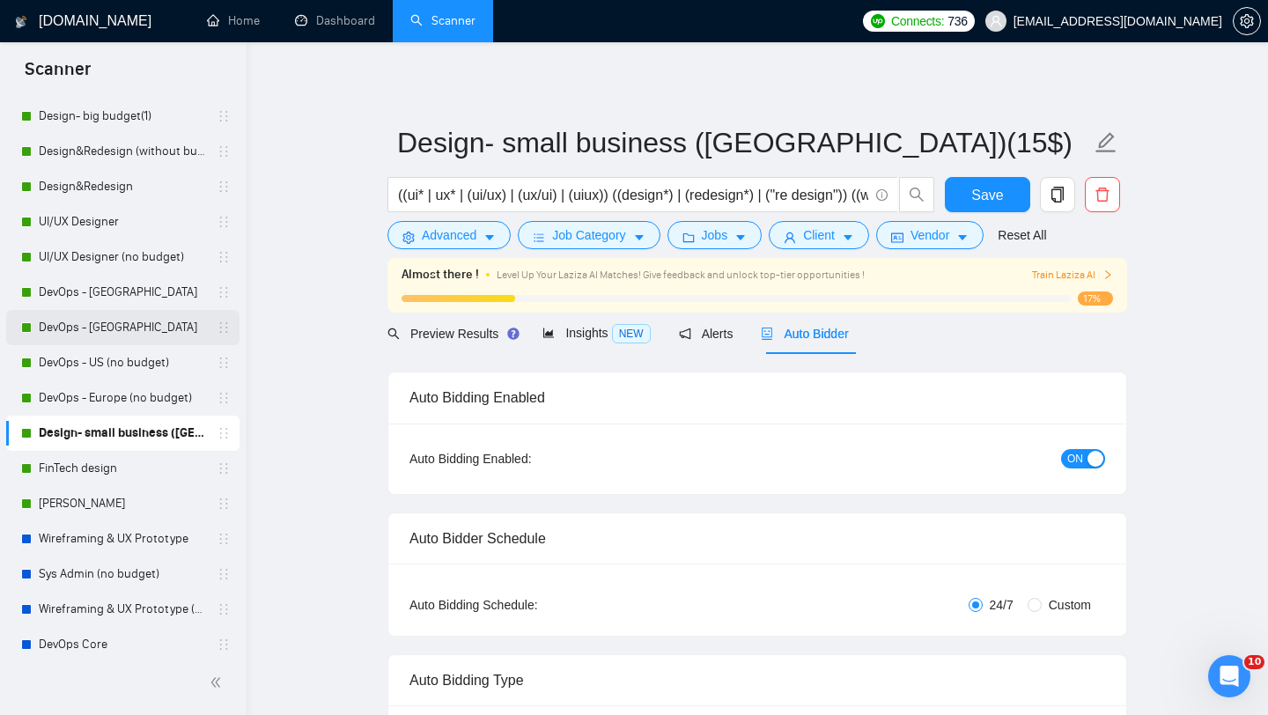
scroll to position [213, 0]
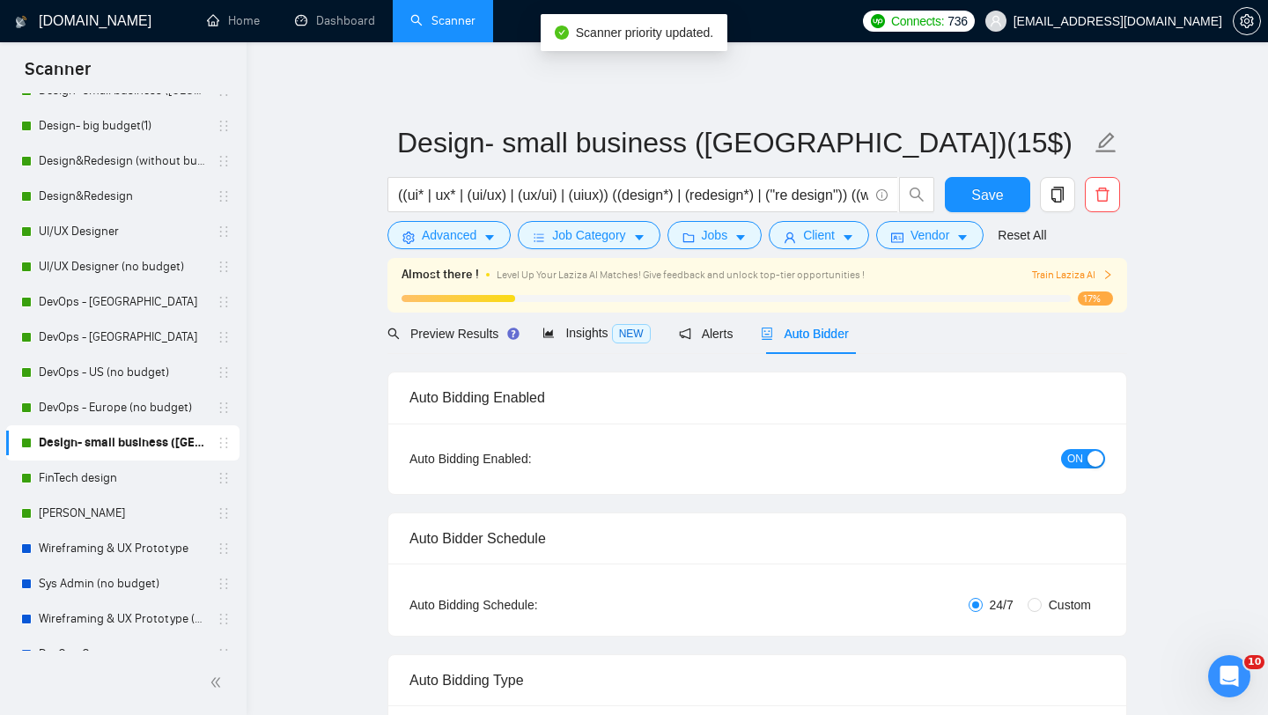
drag, startPoint x: 218, startPoint y: 438, endPoint x: 210, endPoint y: 143, distance: 295.1
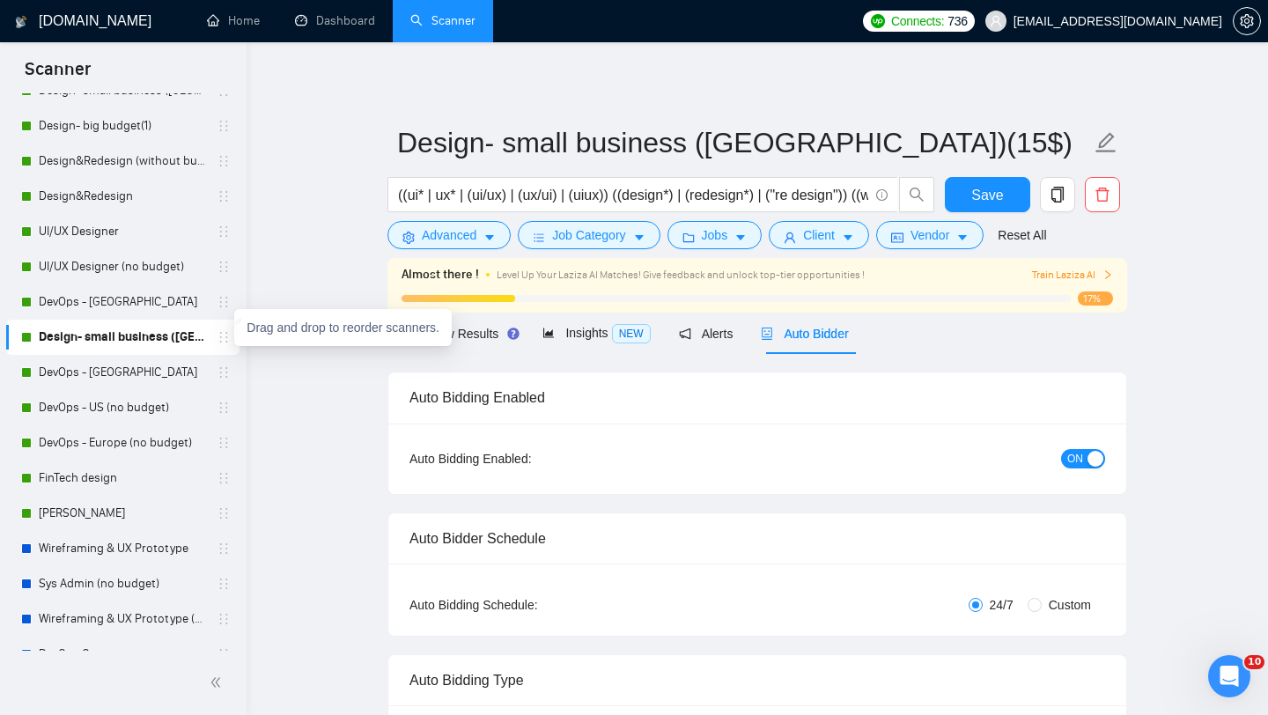
drag, startPoint x: 215, startPoint y: 335, endPoint x: 209, endPoint y: 148, distance: 186.8
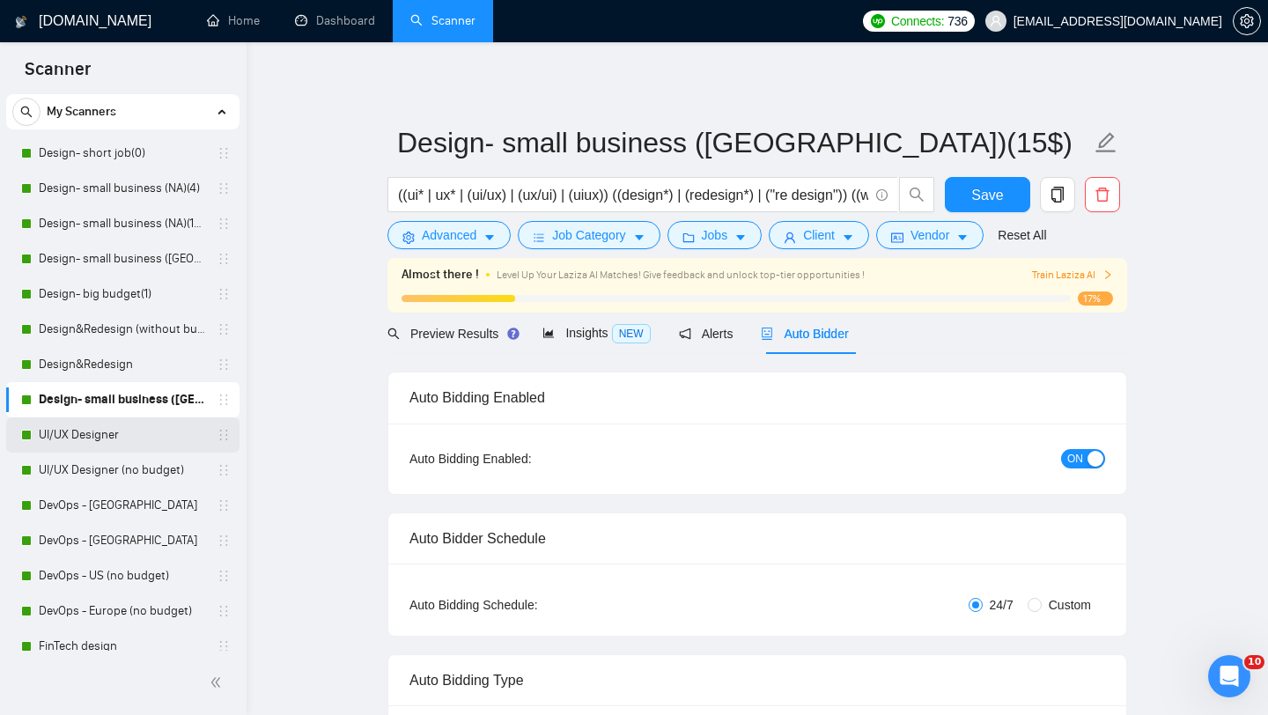
scroll to position [43, 0]
drag, startPoint x: 216, startPoint y: 402, endPoint x: 213, endPoint y: 266, distance: 135.7
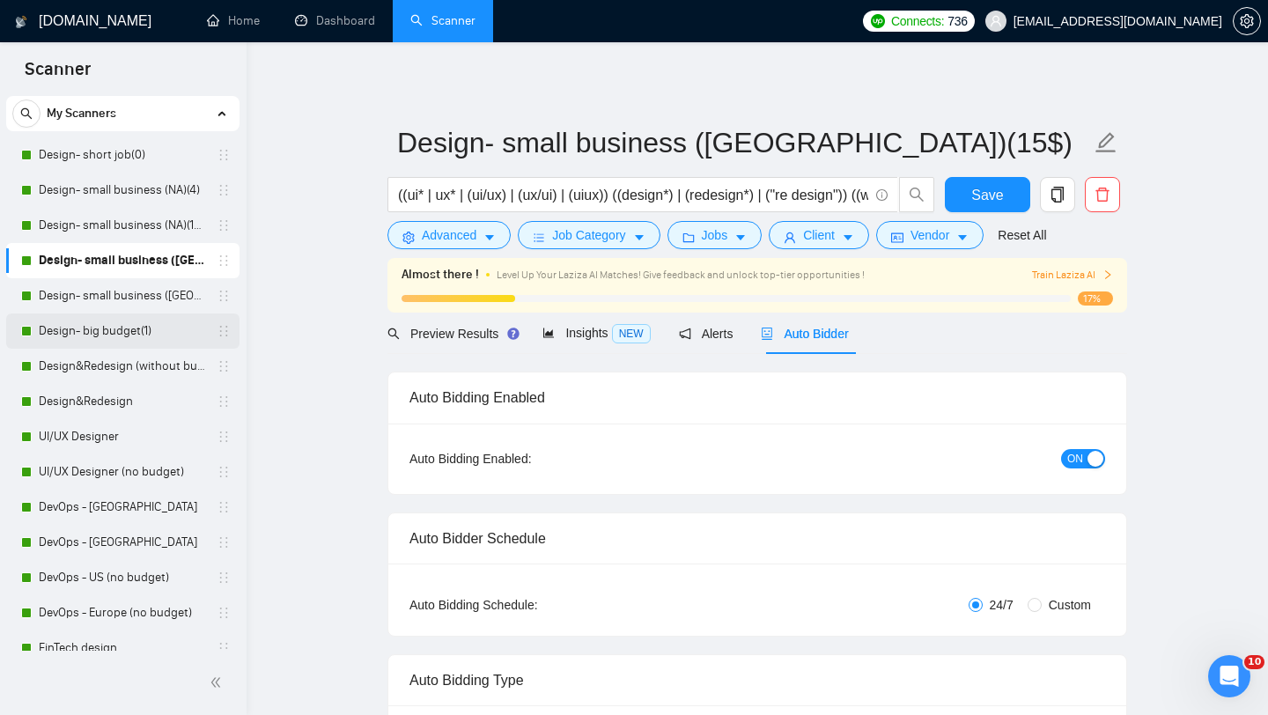
scroll to position [0, 0]
